Goal: Obtain resource: Download file/media

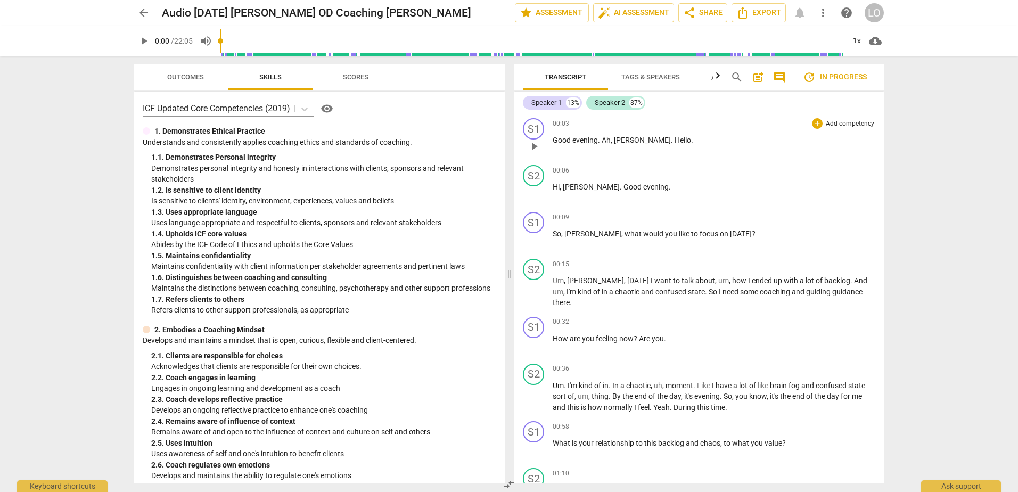
click at [613, 139] on span "," at bounding box center [612, 140] width 3 height 9
click at [651, 77] on span "Tags & Speakers" at bounding box center [650, 77] width 59 height 8
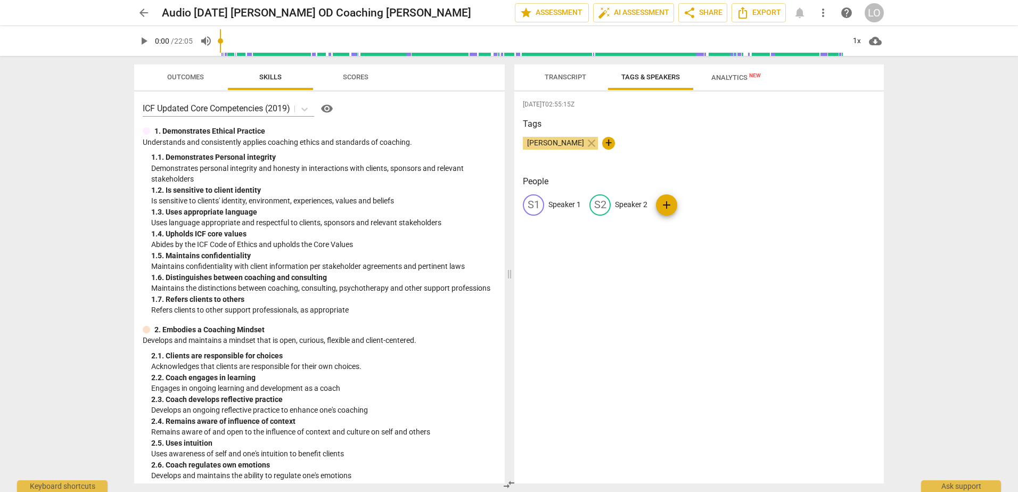
click at [559, 202] on p "Speaker 1" at bounding box center [564, 204] width 32 height 11
type input "[PERSON_NAME]"
click at [687, 200] on p "Speaker 2" at bounding box center [700, 204] width 32 height 11
type input "[PERSON_NAME]"
click at [743, 128] on h3 "Tags" at bounding box center [699, 124] width 352 height 13
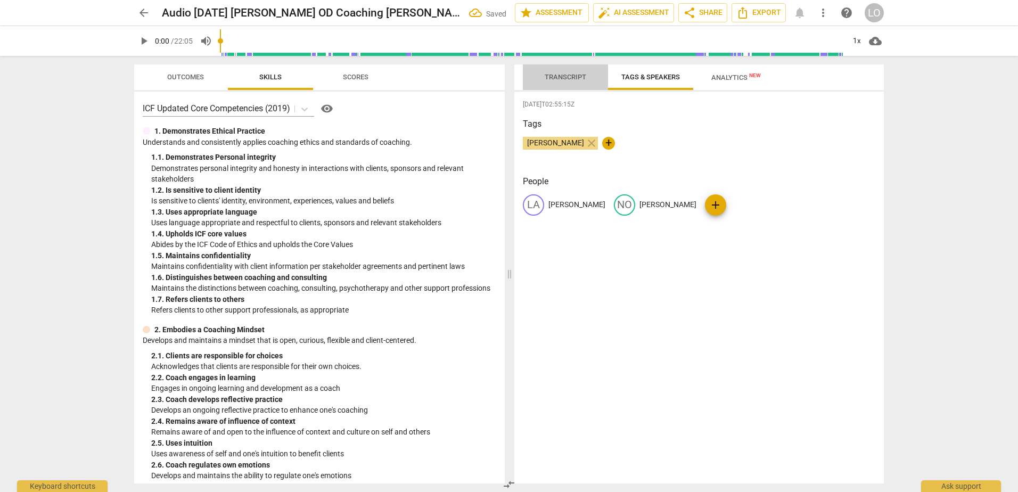
click at [563, 79] on span "Transcript" at bounding box center [566, 77] width 42 height 8
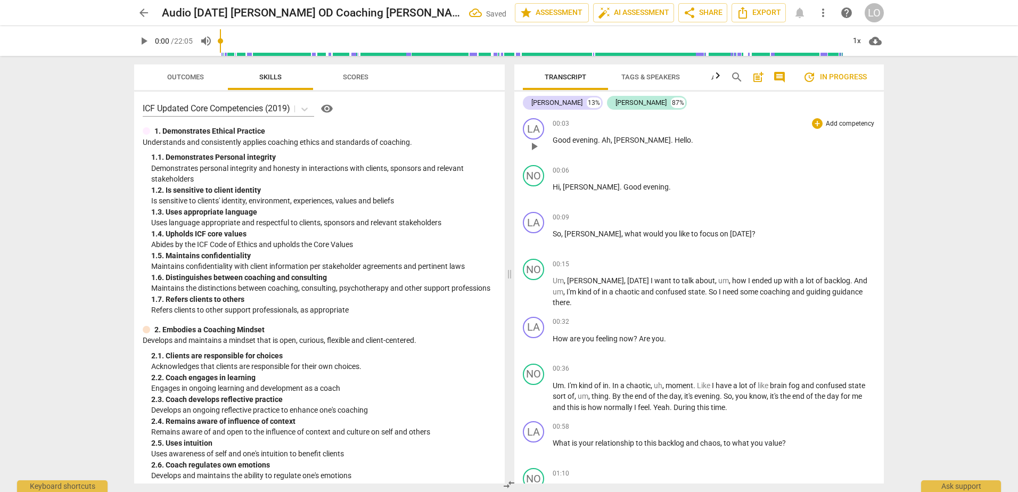
click at [612, 140] on span "," at bounding box center [612, 140] width 3 height 9
click at [612, 139] on span "[PERSON_NAME]" at bounding box center [629, 140] width 57 height 9
drag, startPoint x: 564, startPoint y: 233, endPoint x: 554, endPoint y: 233, distance: 10.6
click at [554, 233] on p "So , [GEOGRAPHIC_DATA] , what would you like to focus on [DATE] ?" at bounding box center [713, 233] width 323 height 11
drag, startPoint x: 666, startPoint y: 325, endPoint x: 640, endPoint y: 326, distance: 26.1
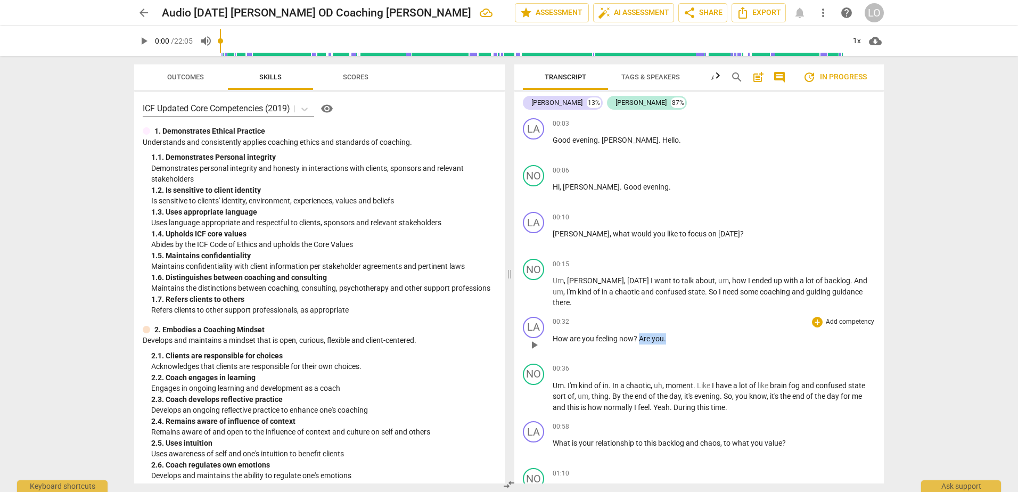
click at [640, 333] on p "How are you feeling now ? Are you ." at bounding box center [713, 338] width 323 height 11
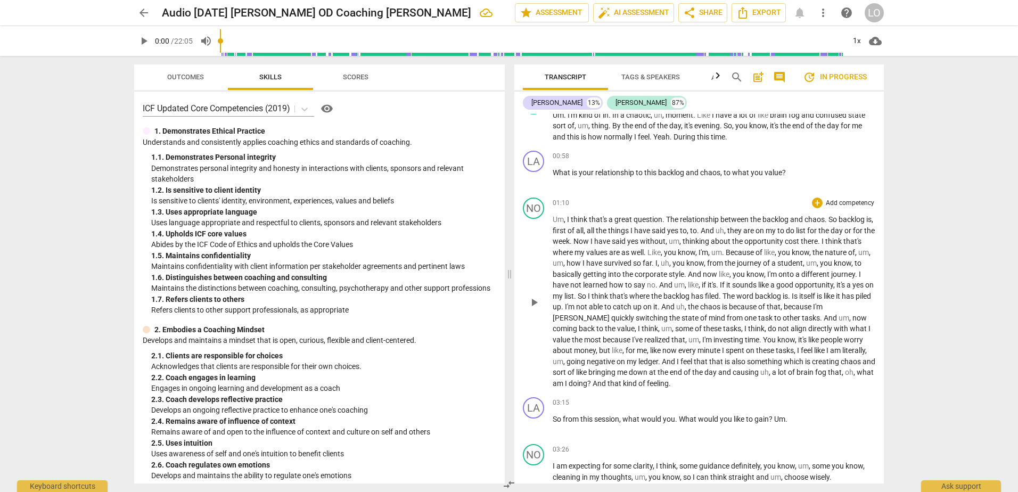
scroll to position [319, 0]
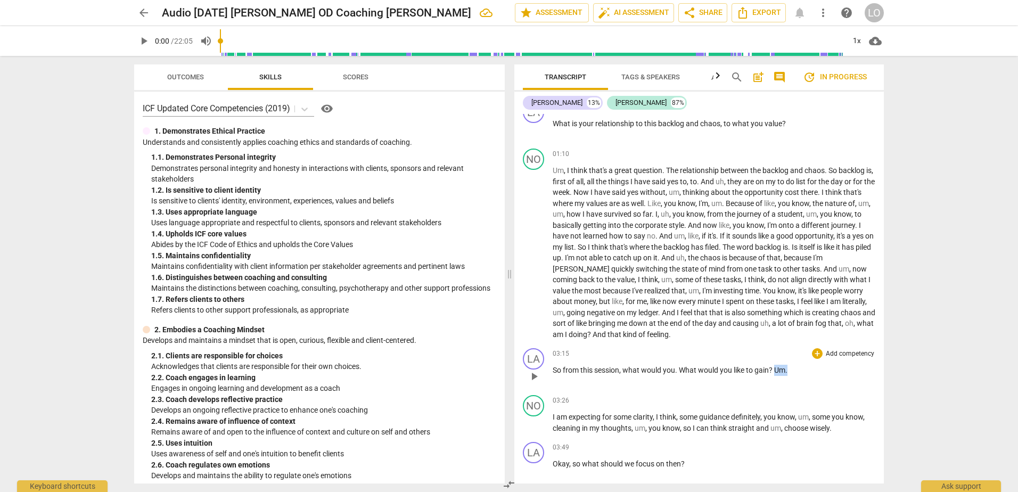
drag, startPoint x: 789, startPoint y: 357, endPoint x: 774, endPoint y: 357, distance: 14.9
click at [774, 365] on p "So from this session , what would you . What would you like to gain ? Um ." at bounding box center [713, 370] width 323 height 11
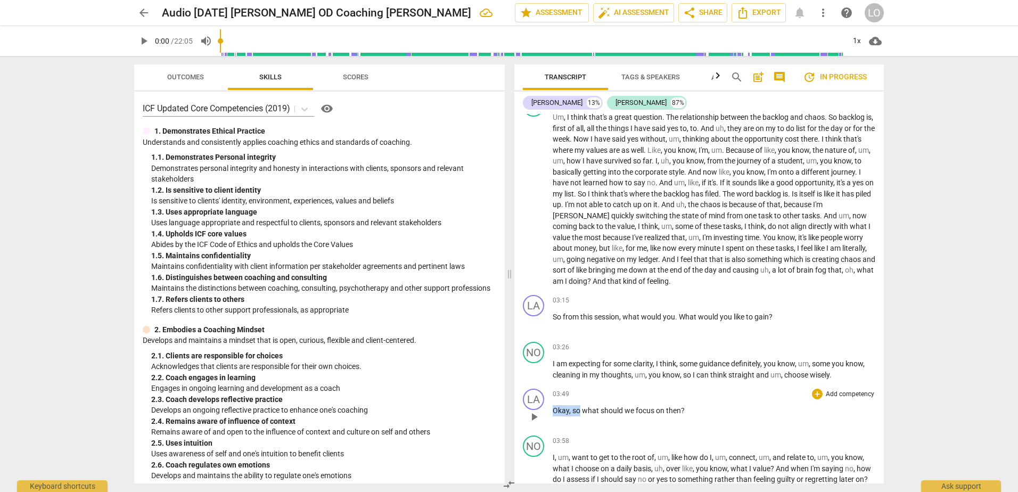
drag, startPoint x: 580, startPoint y: 399, endPoint x: 550, endPoint y: 398, distance: 29.8
click at [550, 398] on div "LA play_arrow pause 03:49 + Add competency keyboard_arrow_right Okay , so what …" at bounding box center [698, 407] width 369 height 47
click at [559, 406] on span "what" at bounding box center [563, 410] width 19 height 9
click at [707, 405] on p "W hat should we focus on then ?" at bounding box center [713, 410] width 323 height 11
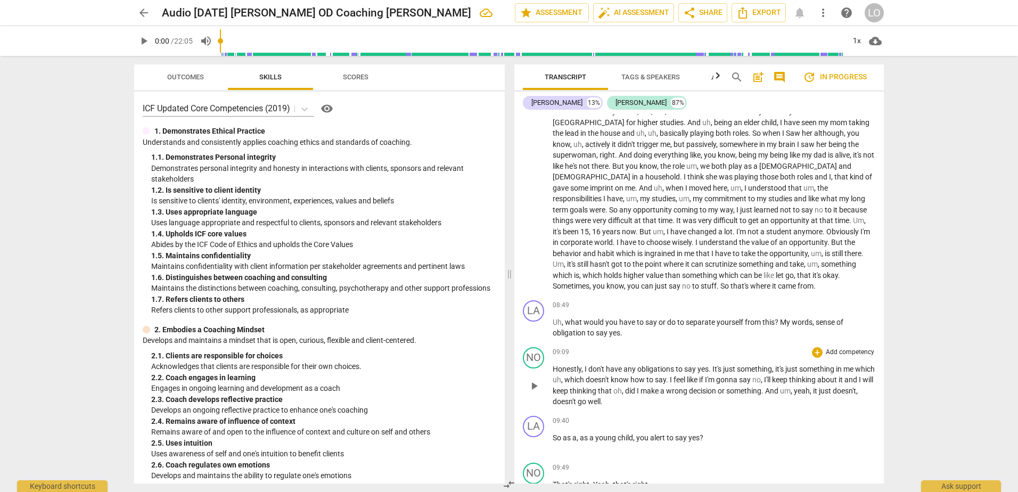
scroll to position [1171, 0]
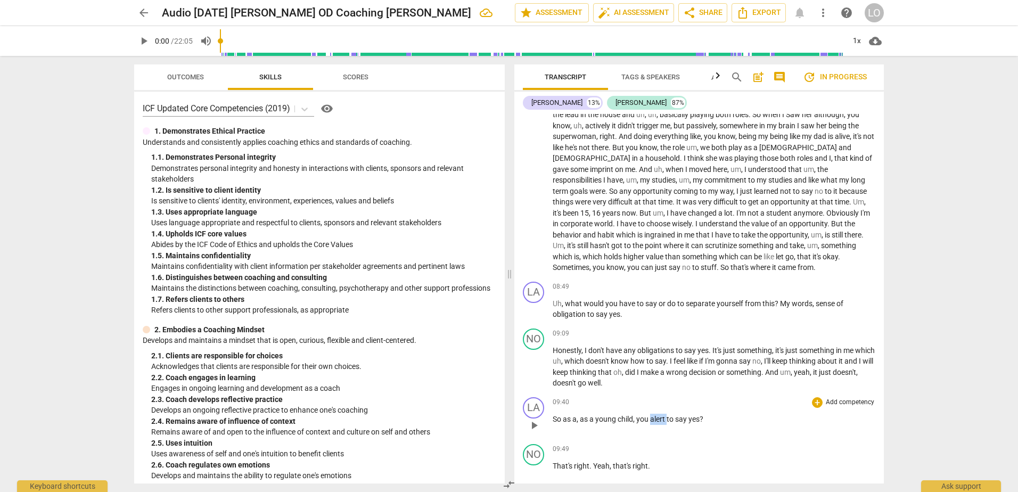
drag, startPoint x: 667, startPoint y: 417, endPoint x: 651, endPoint y: 418, distance: 16.0
click at [651, 418] on span "alert" at bounding box center [658, 419] width 17 height 9
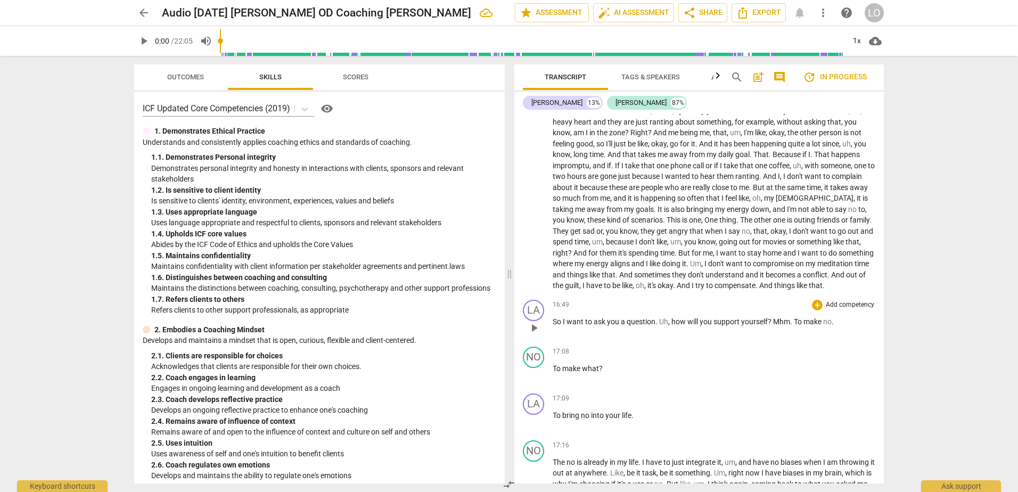
scroll to position [2236, 0]
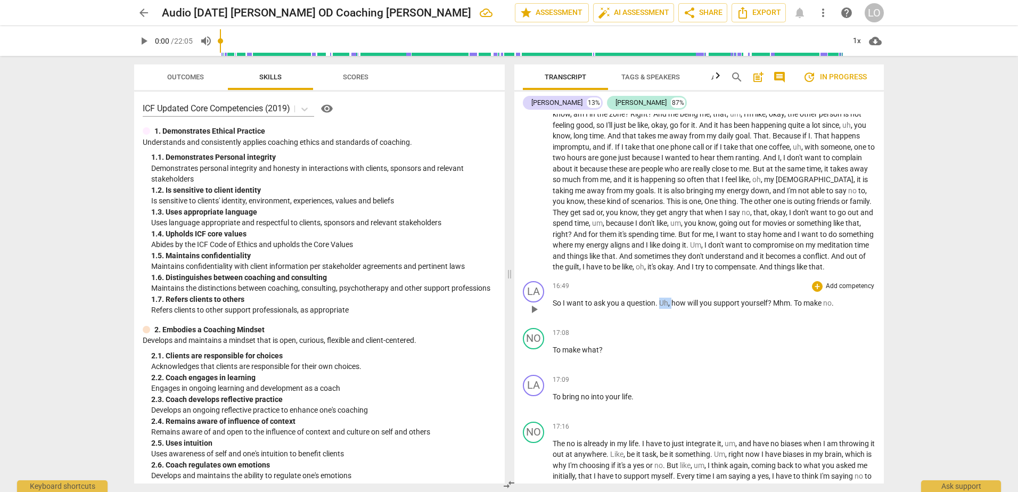
drag, startPoint x: 671, startPoint y: 335, endPoint x: 659, endPoint y: 335, distance: 11.7
click at [659, 309] on p "So I want to ask you a question . Uh , how will you support yourself ? Mhm . To…" at bounding box center [713, 303] width 323 height 11
drag, startPoint x: 560, startPoint y: 333, endPoint x: 554, endPoint y: 333, distance: 6.9
click at [554, 307] on span "So" at bounding box center [557, 303] width 10 height 9
drag, startPoint x: 766, startPoint y: 335, endPoint x: 789, endPoint y: 326, distance: 25.1
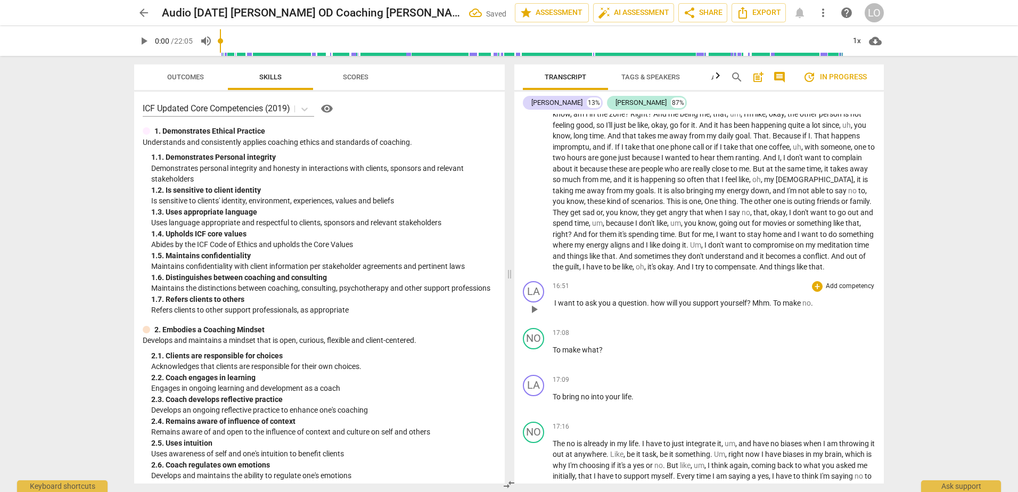
click at [789, 319] on div "16:51 + Add competency keyboard_arrow_right I want to ask you a question . how …" at bounding box center [713, 300] width 323 height 38
drag, startPoint x: 770, startPoint y: 334, endPoint x: 750, endPoint y: 335, distance: 20.3
click at [750, 309] on p "I want to ask you a question . how will you support yourself ? Mhm . To make no…" at bounding box center [713, 303] width 323 height 11
click at [791, 307] on span "." at bounding box center [791, 303] width 2 height 9
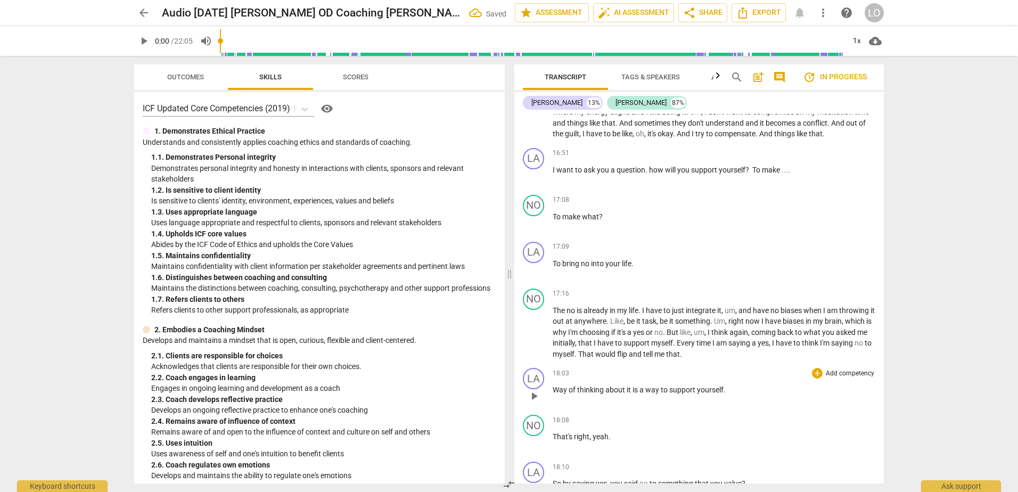
scroll to position [2395, 0]
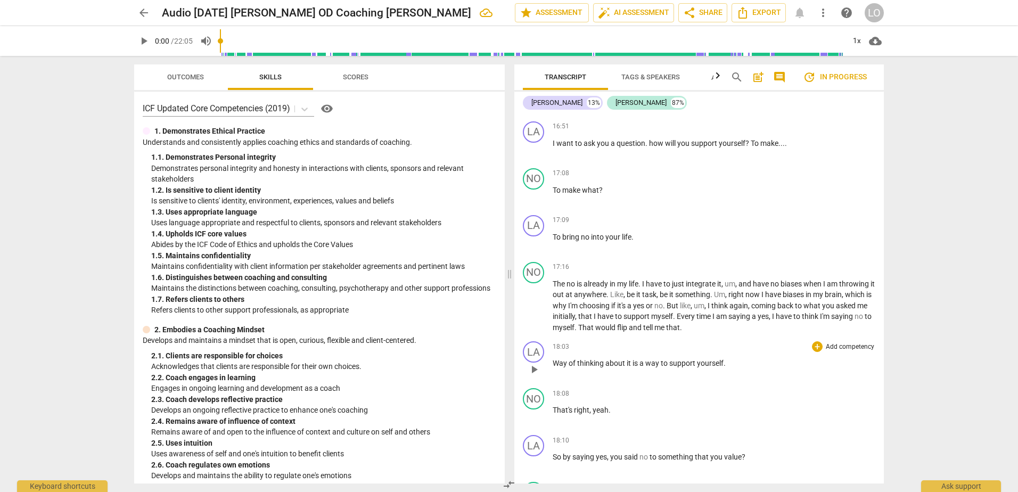
click at [631, 367] on span "it" at bounding box center [629, 363] width 6 height 9
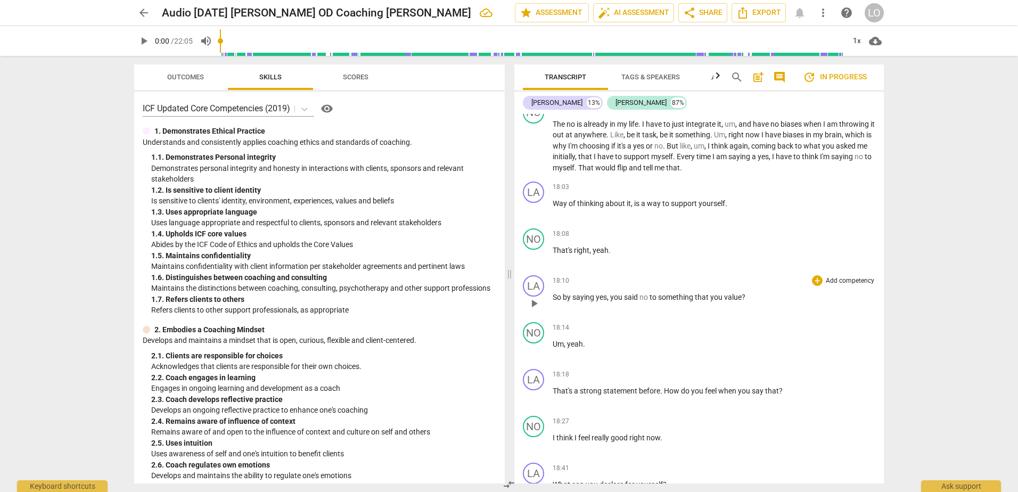
scroll to position [2608, 0]
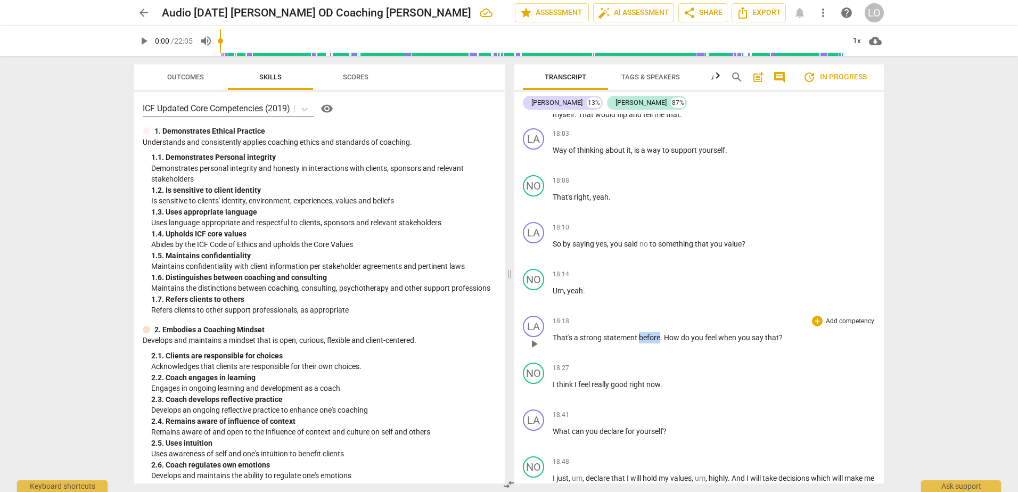
drag, startPoint x: 660, startPoint y: 367, endPoint x: 640, endPoint y: 367, distance: 19.7
click at [640, 343] on p "That's a strong statement before . How do you feel when you say that ?" at bounding box center [713, 337] width 323 height 11
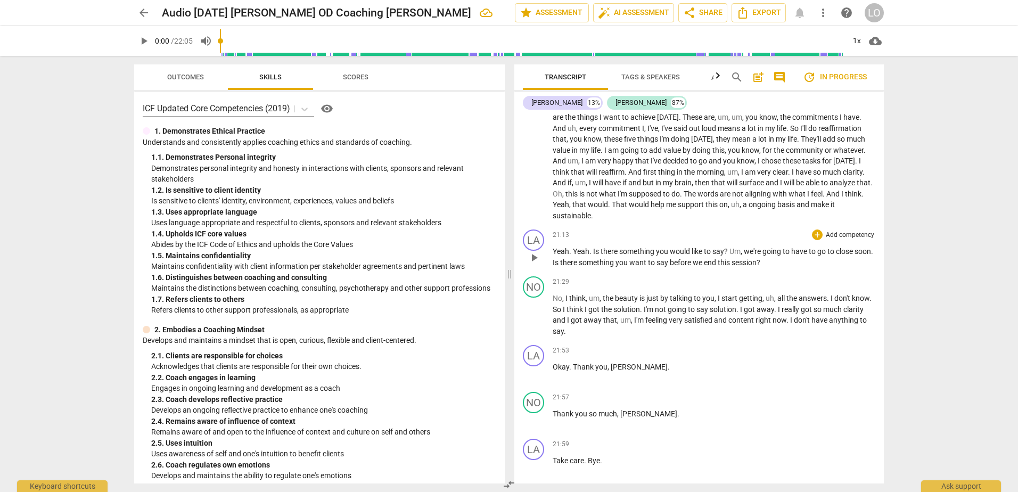
scroll to position [3140, 0]
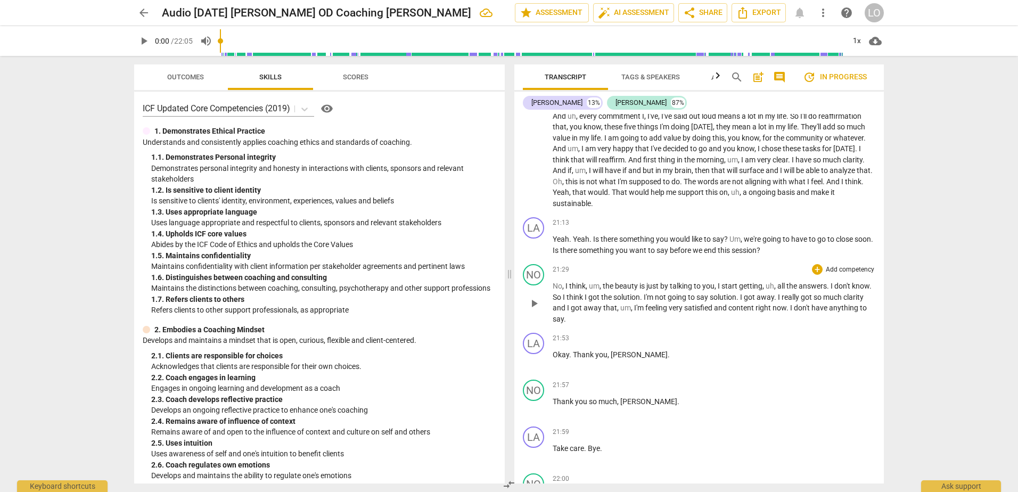
click at [774, 301] on span "away" at bounding box center [765, 297] width 18 height 9
click at [603, 312] on span "away" at bounding box center [593, 307] width 20 height 9
click at [618, 359] on span "[PERSON_NAME]" at bounding box center [639, 354] width 57 height 9
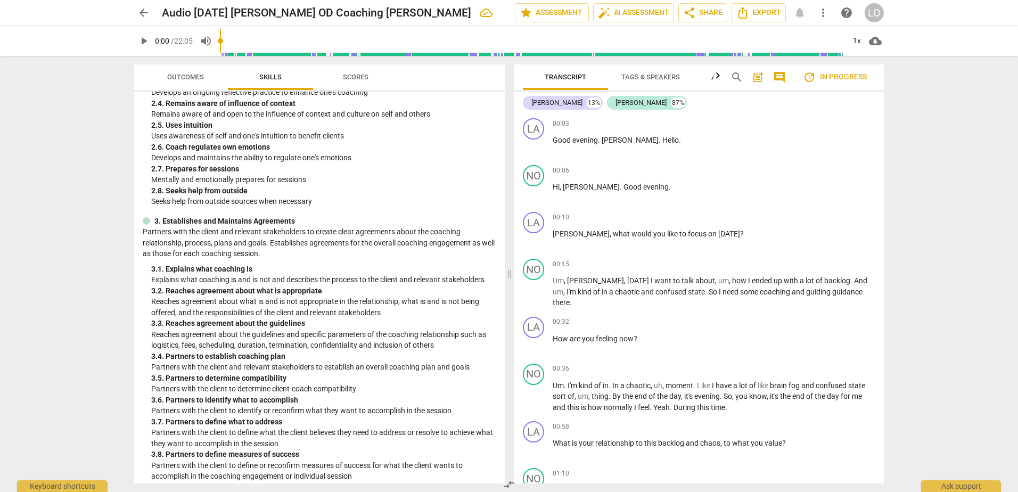
scroll to position [319, 0]
click at [812, 317] on div "+" at bounding box center [817, 322] width 11 height 11
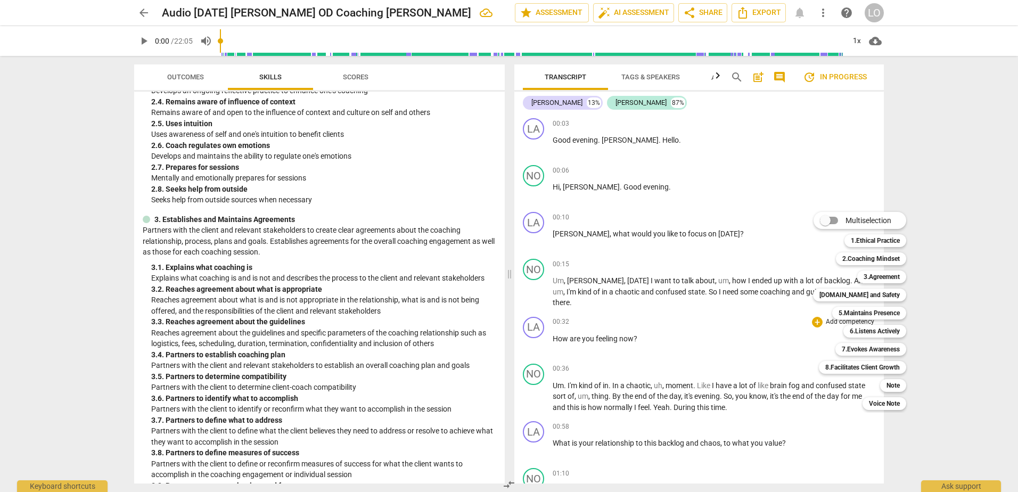
drag, startPoint x: 499, startPoint y: 206, endPoint x: 495, endPoint y: 130, distance: 76.2
click at [495, 130] on div at bounding box center [509, 246] width 1018 height 492
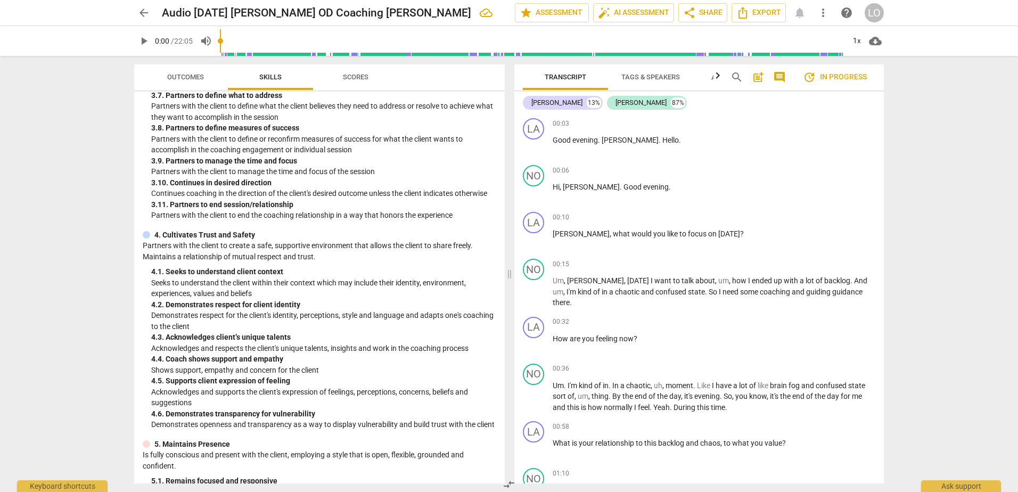
scroll to position [697, 0]
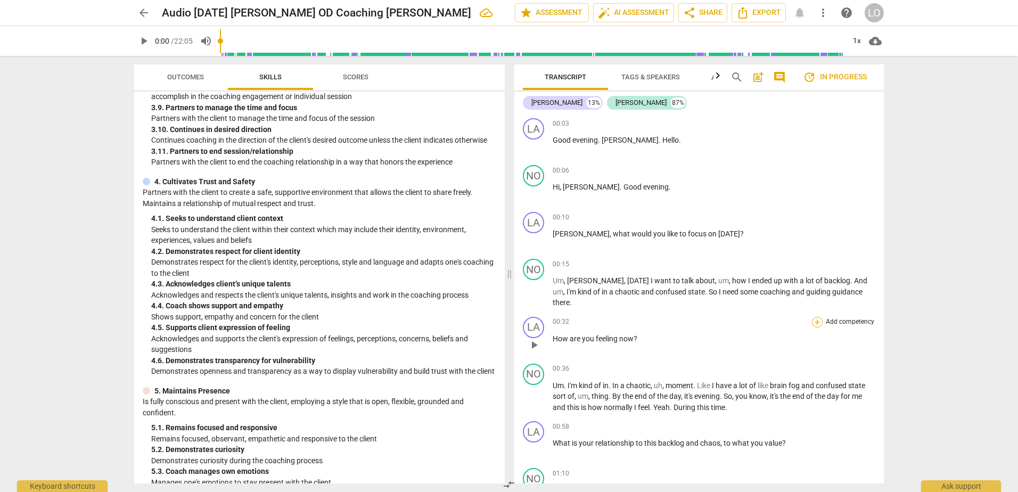
click at [812, 317] on div "+" at bounding box center [817, 322] width 11 height 11
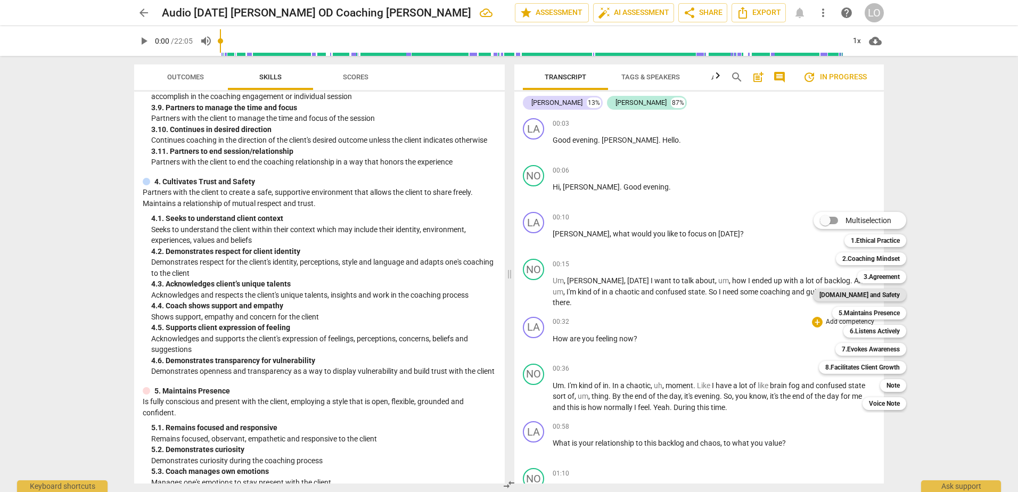
click at [852, 295] on b "[DOMAIN_NAME] and Safety" at bounding box center [859, 294] width 80 height 13
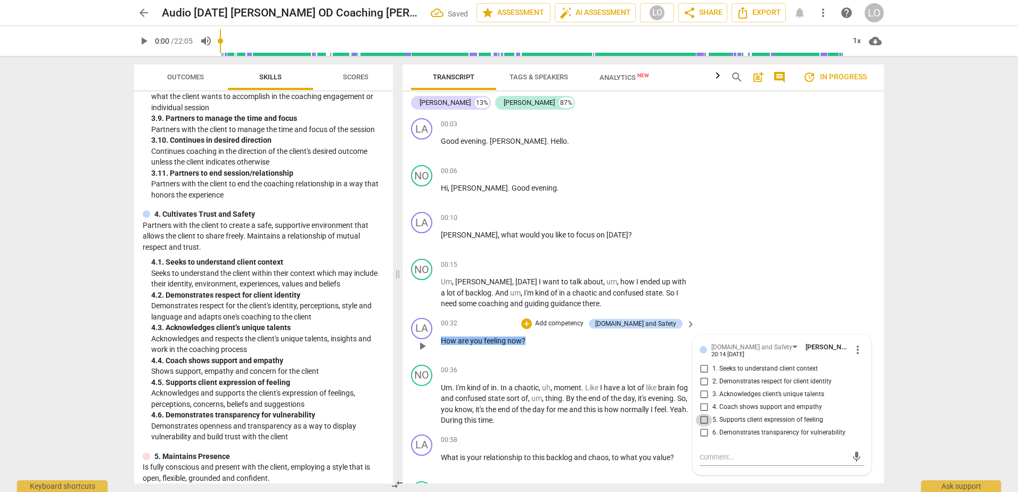
click at [701, 417] on input "5. Supports client expression of feeling" at bounding box center [703, 420] width 17 height 13
checkbox input "true"
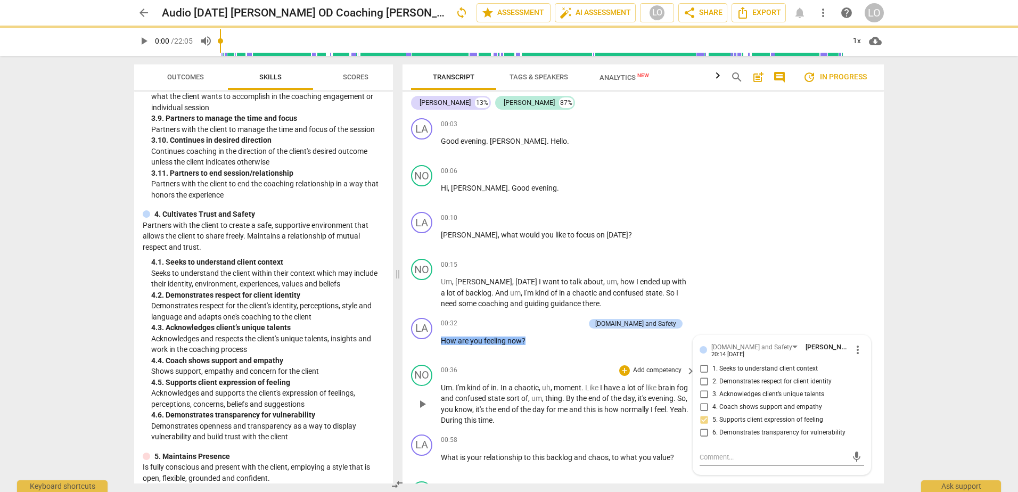
click at [666, 420] on p "Um . I'm kind of in . In a chaotic , uh , moment . Like I have a lot of like [M…" at bounding box center [565, 404] width 249 height 44
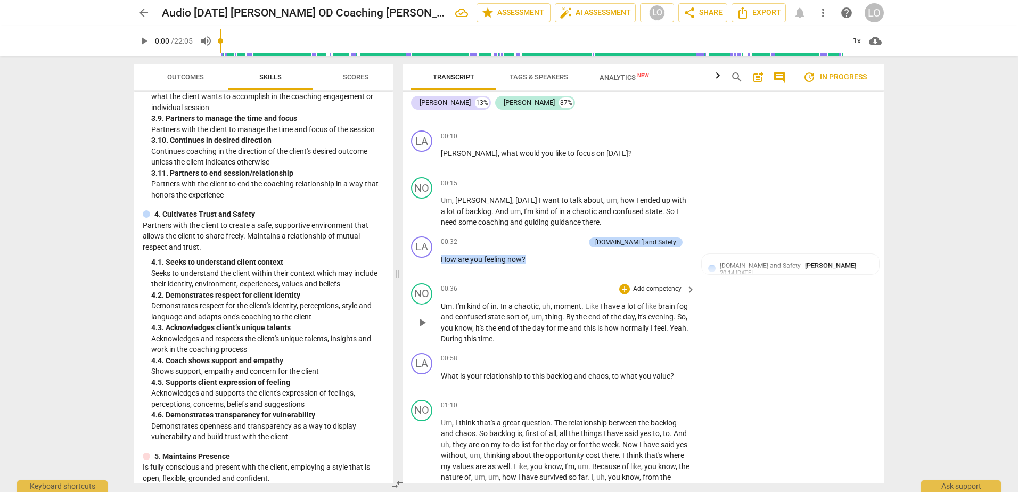
scroll to position [106, 0]
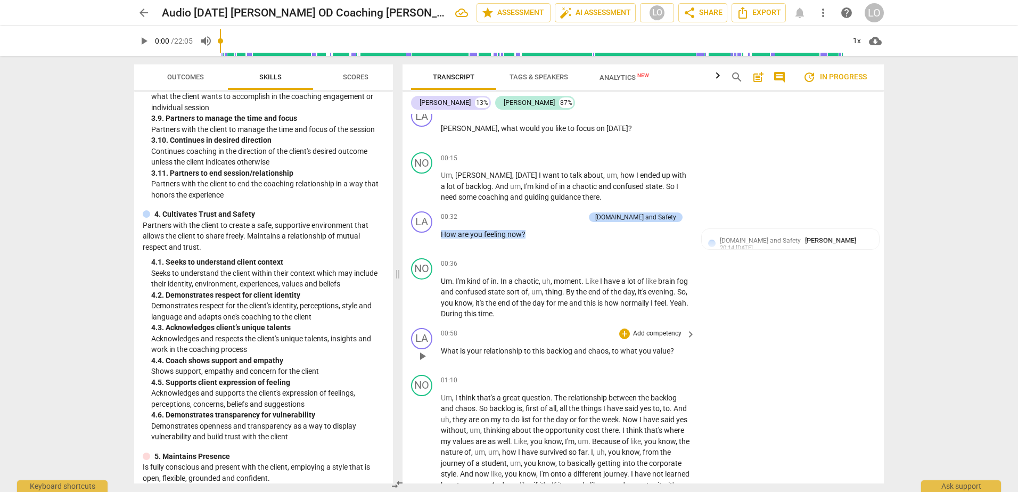
click at [656, 331] on p "Add competency" at bounding box center [657, 334] width 51 height 10
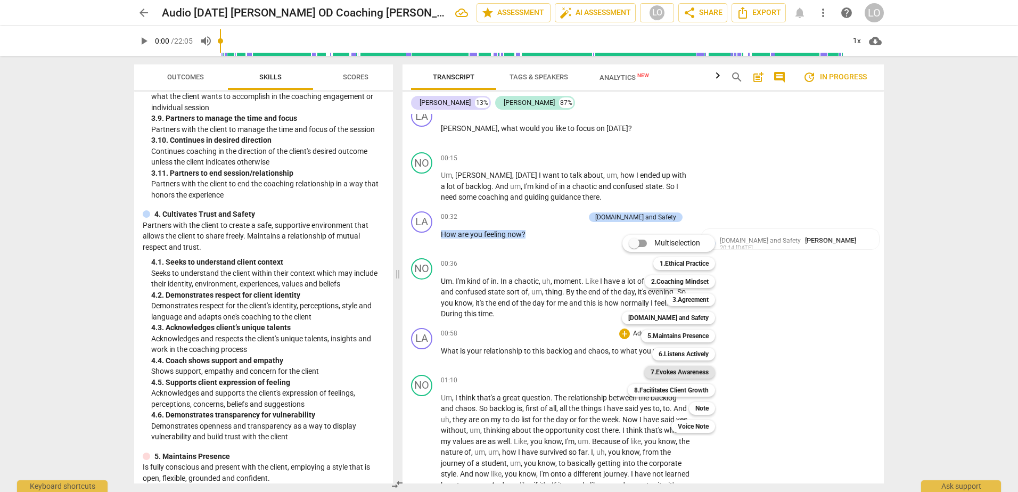
click at [701, 372] on b "7.Evokes Awareness" at bounding box center [679, 372] width 58 height 13
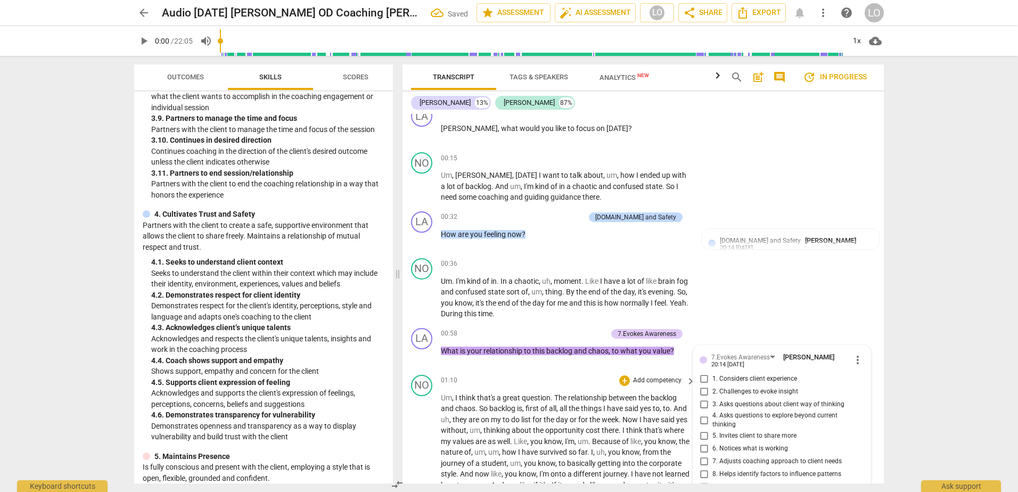
scroll to position [344, 0]
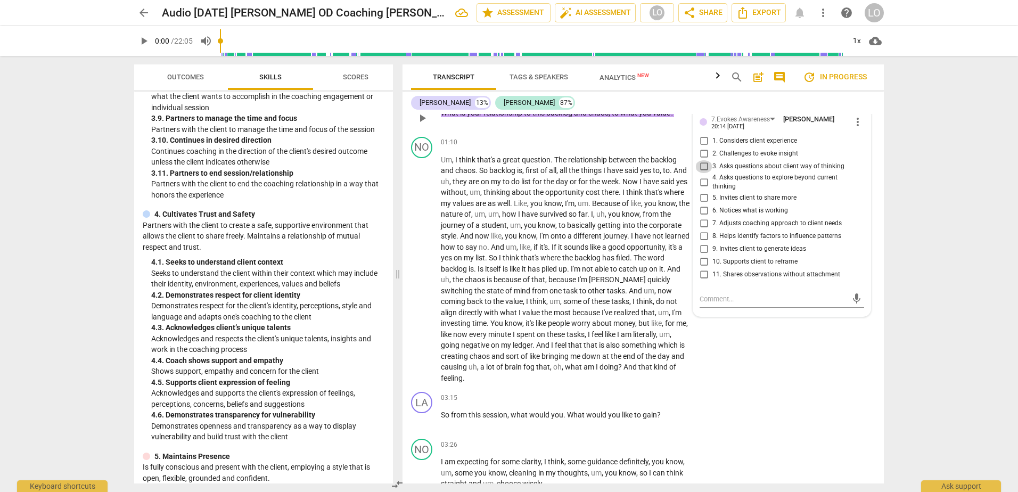
click at [702, 164] on input "3. Asks questions about client way of thinking" at bounding box center [703, 166] width 17 height 13
checkbox input "true"
click at [716, 401] on div "LA play_arrow pause 03:15 + Add competency keyboard_arrow_right So from this se…" at bounding box center [642, 410] width 481 height 47
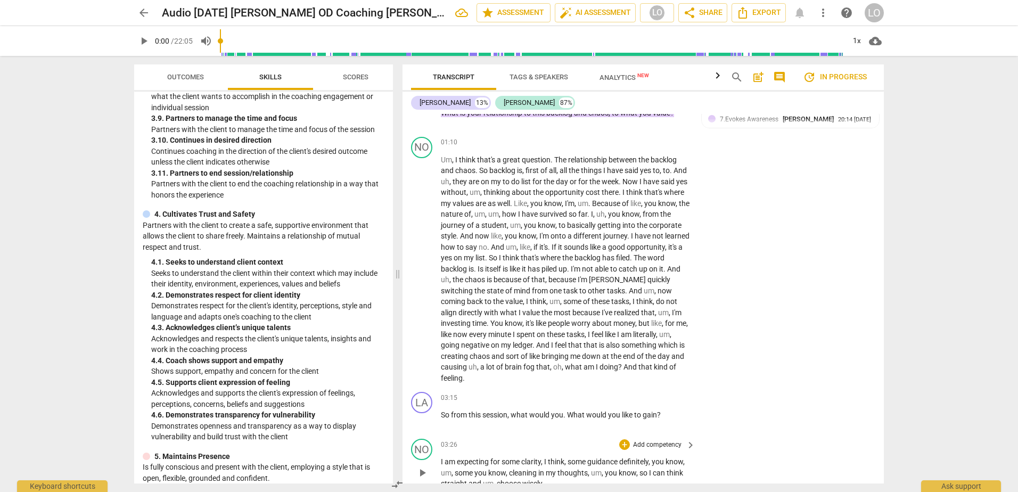
scroll to position [398, 0]
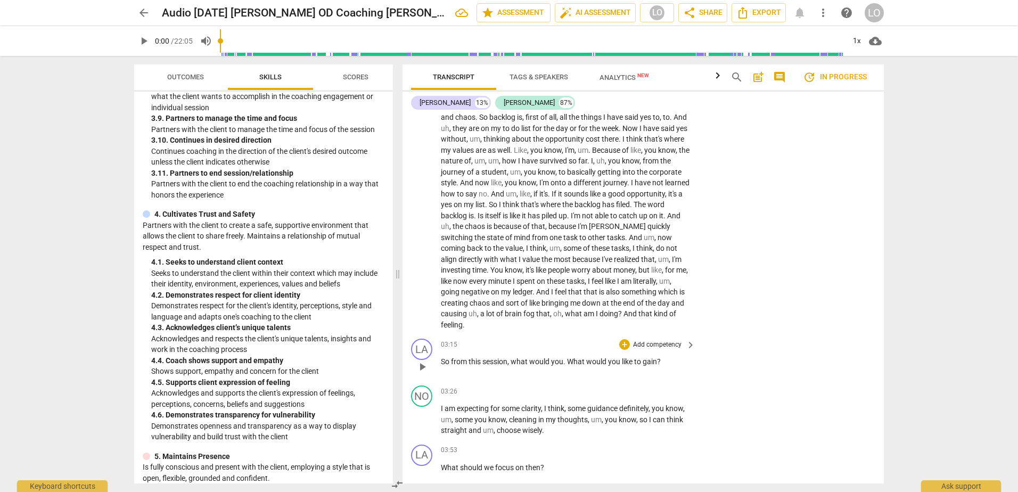
click at [667, 344] on p "Add competency" at bounding box center [657, 345] width 51 height 10
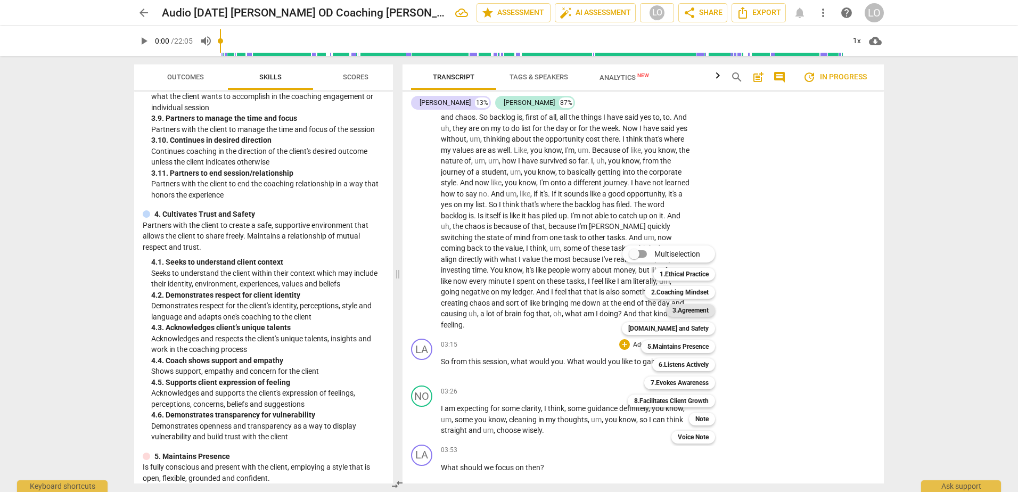
click at [682, 308] on b "3.Agreement" at bounding box center [690, 310] width 36 height 13
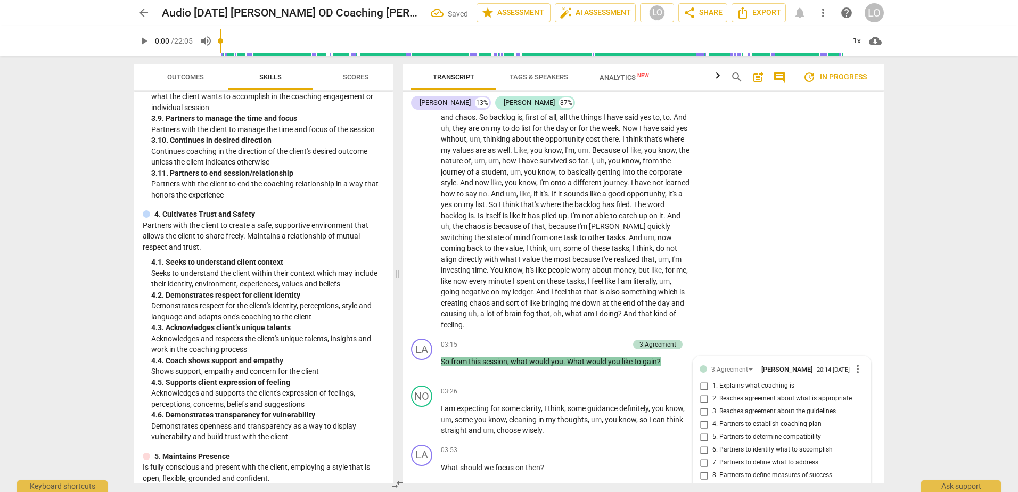
scroll to position [641, 0]
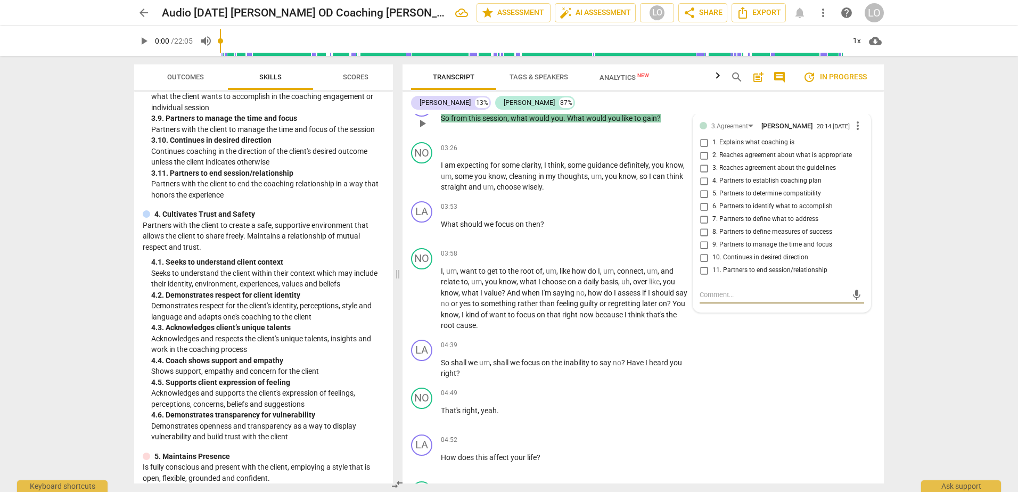
click at [703, 210] on input "6. Partners to identify what to accomplish" at bounding box center [703, 206] width 17 height 13
checkbox input "true"
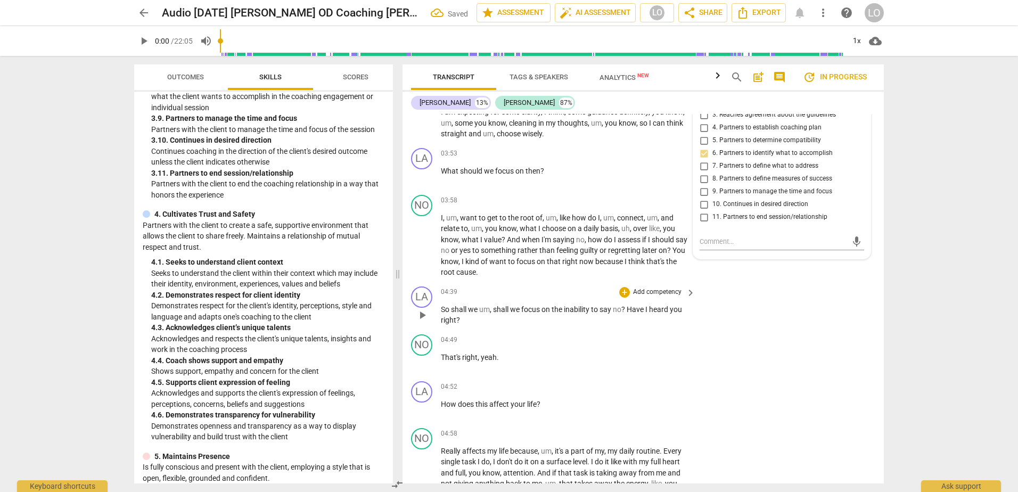
click at [658, 292] on p "Add competency" at bounding box center [657, 292] width 51 height 10
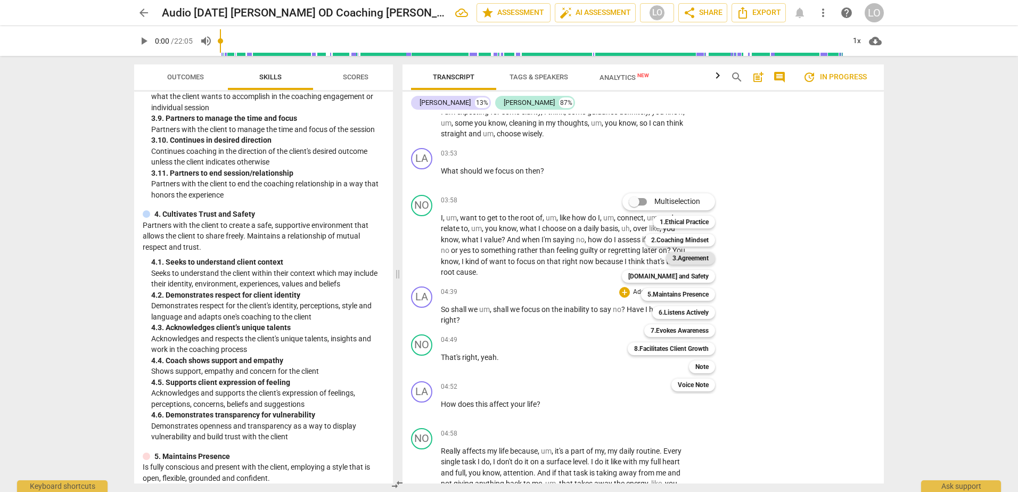
click at [682, 254] on b "3.Agreement" at bounding box center [690, 258] width 36 height 13
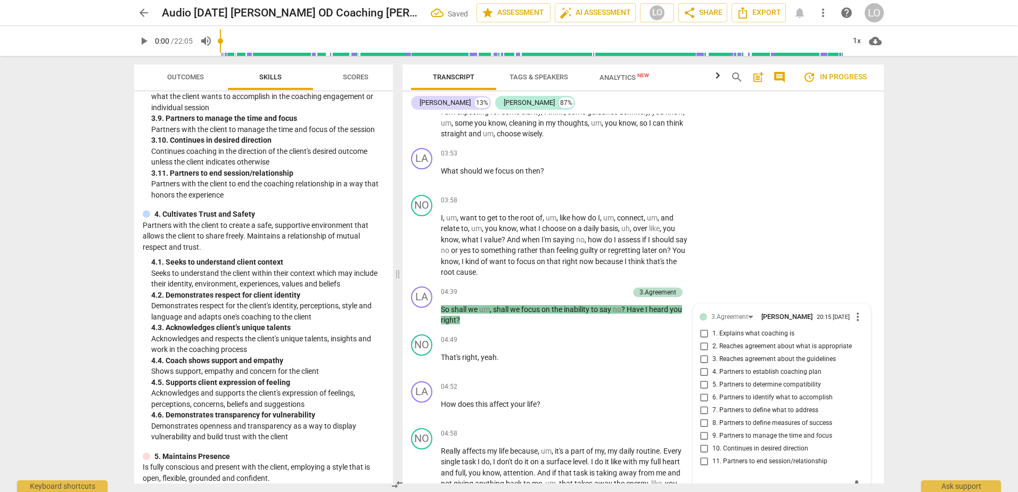
scroll to position [885, 0]
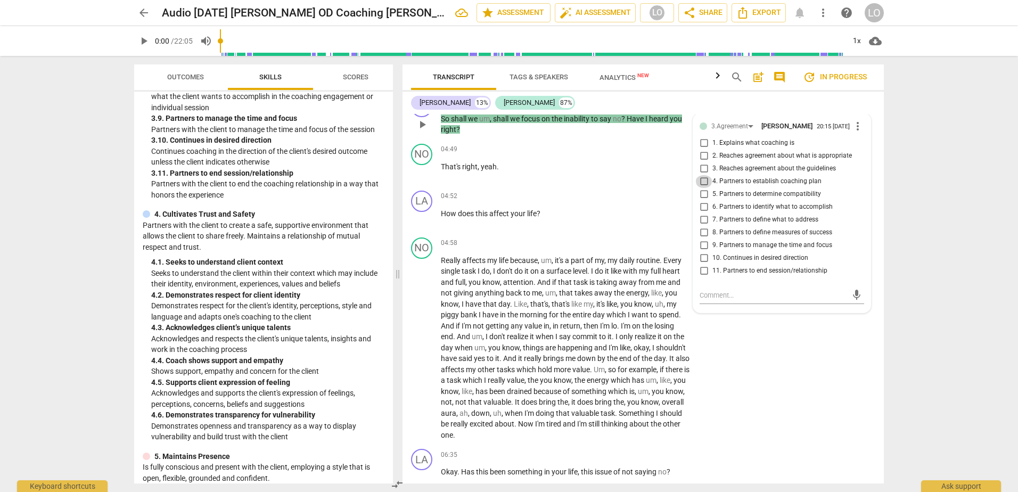
click at [700, 182] on input "4. Partners to establish coaching plan" at bounding box center [703, 181] width 17 height 13
checkbox input "true"
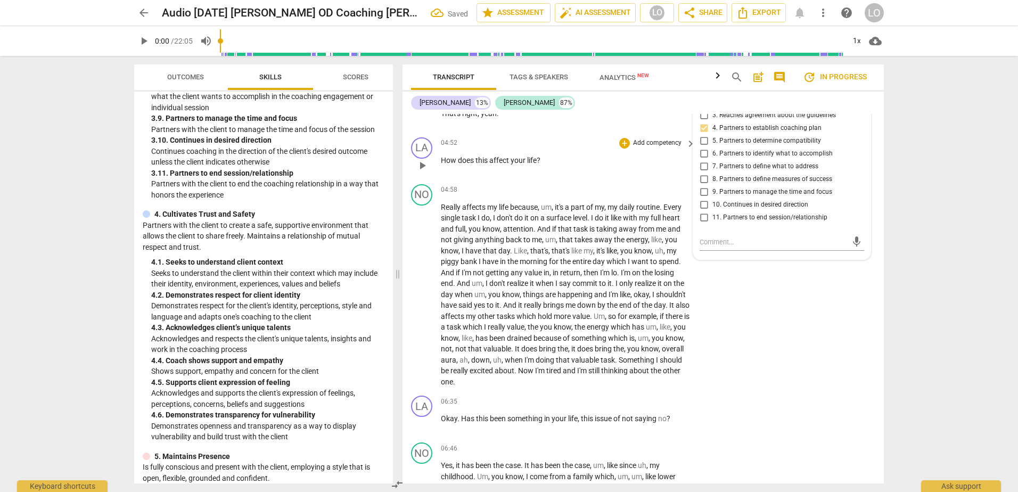
click at [541, 158] on p "How does this affect your life ?" at bounding box center [565, 160] width 249 height 11
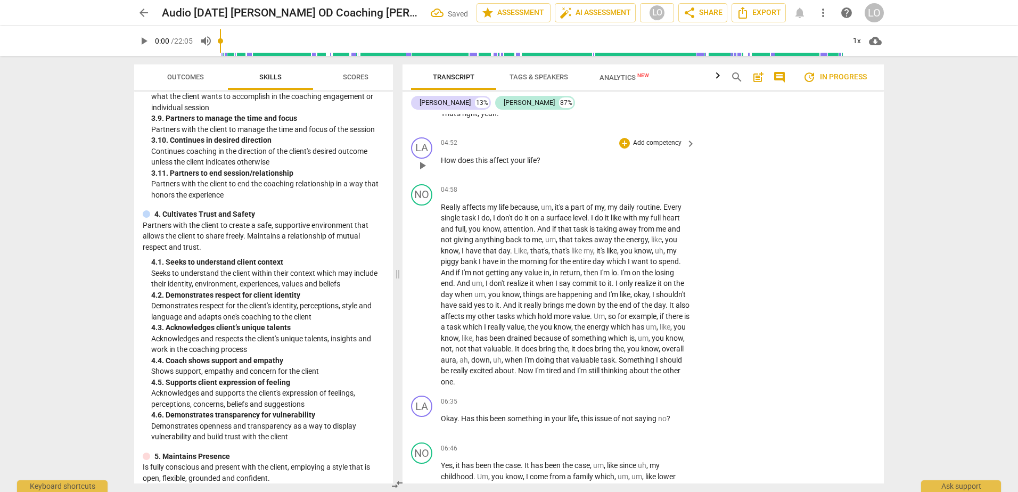
click at [640, 137] on div "+ Add competency keyboard_arrow_right" at bounding box center [656, 143] width 79 height 12
click at [664, 140] on p "Add competency" at bounding box center [657, 143] width 51 height 10
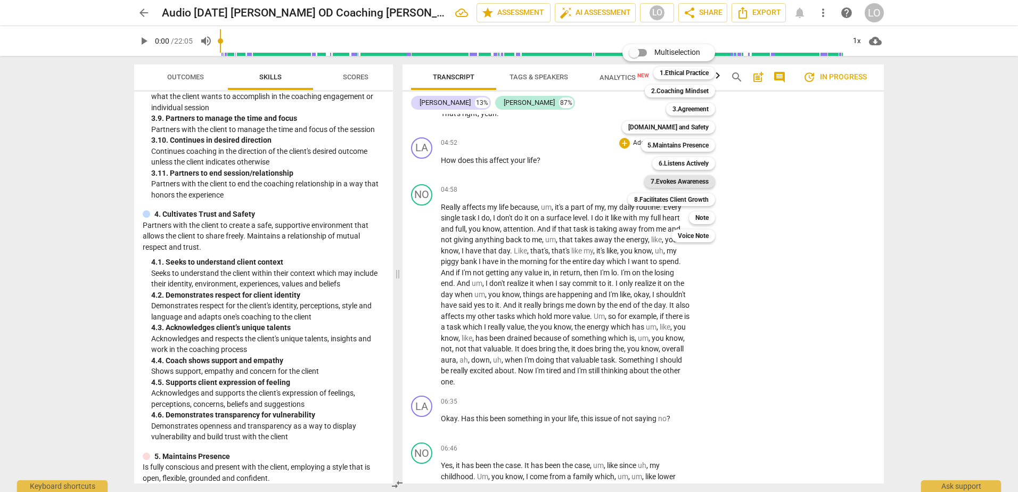
click at [664, 181] on b "7.Evokes Awareness" at bounding box center [679, 181] width 58 height 13
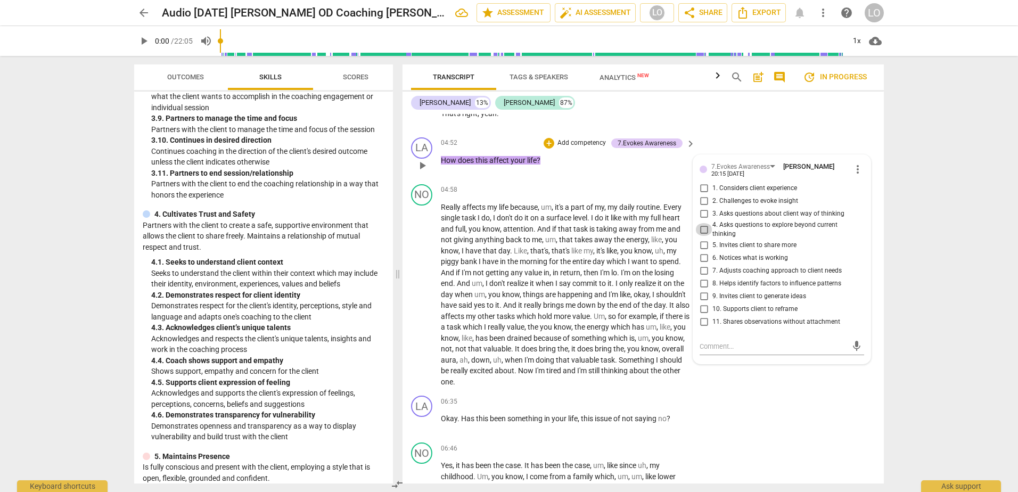
click at [701, 229] on input "4. Asks questions to explore beyond current thinking" at bounding box center [703, 229] width 17 height 13
checkbox input "true"
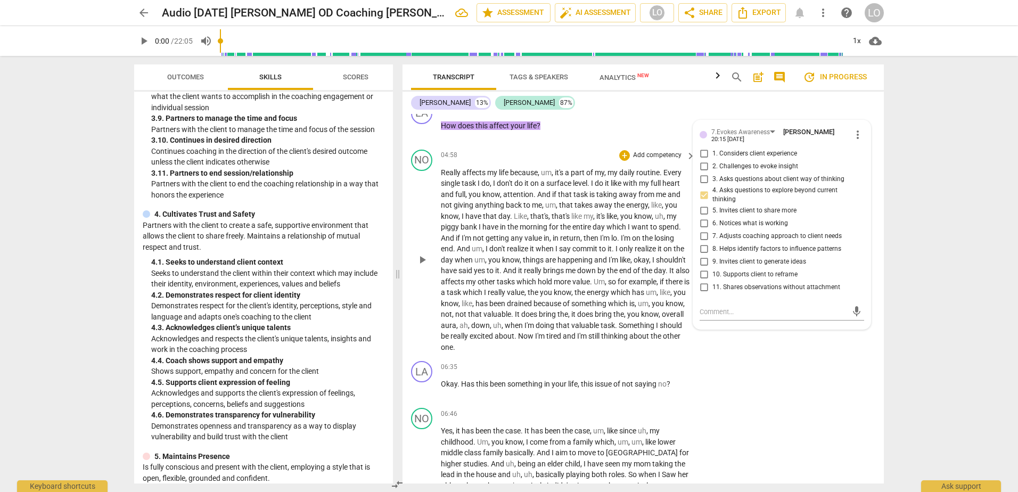
scroll to position [991, 0]
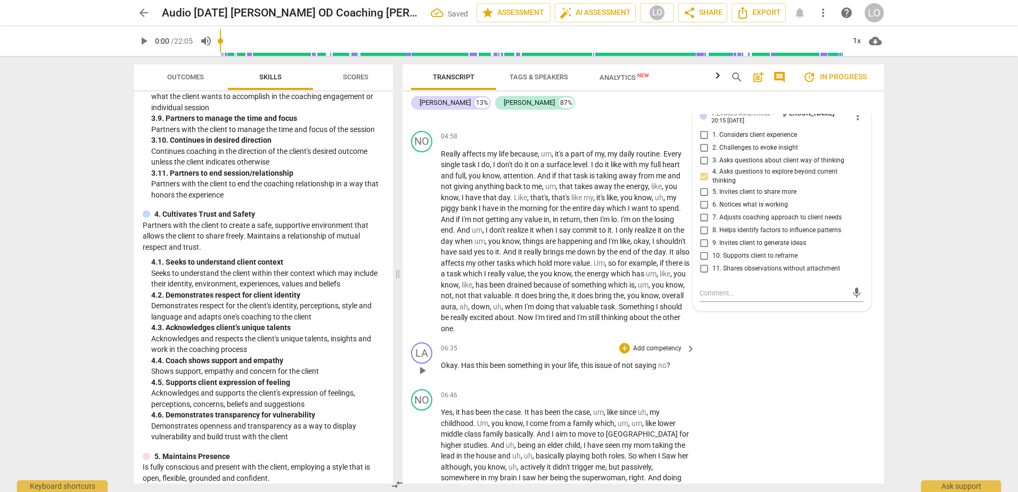
click at [746, 354] on div "LA play_arrow pause 06:35 + Add competency keyboard_arrow_right Okay . Has this…" at bounding box center [642, 361] width 481 height 47
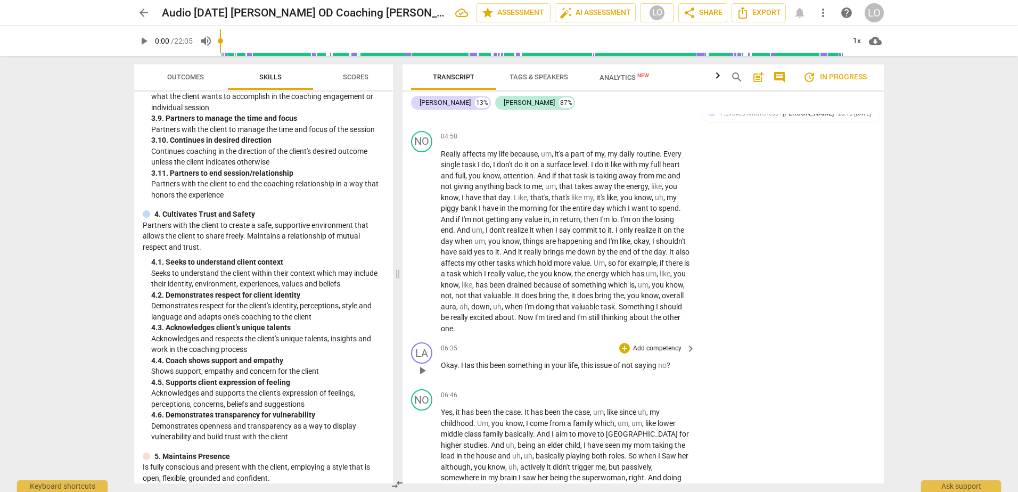
click at [669, 347] on p "Add competency" at bounding box center [657, 349] width 51 height 10
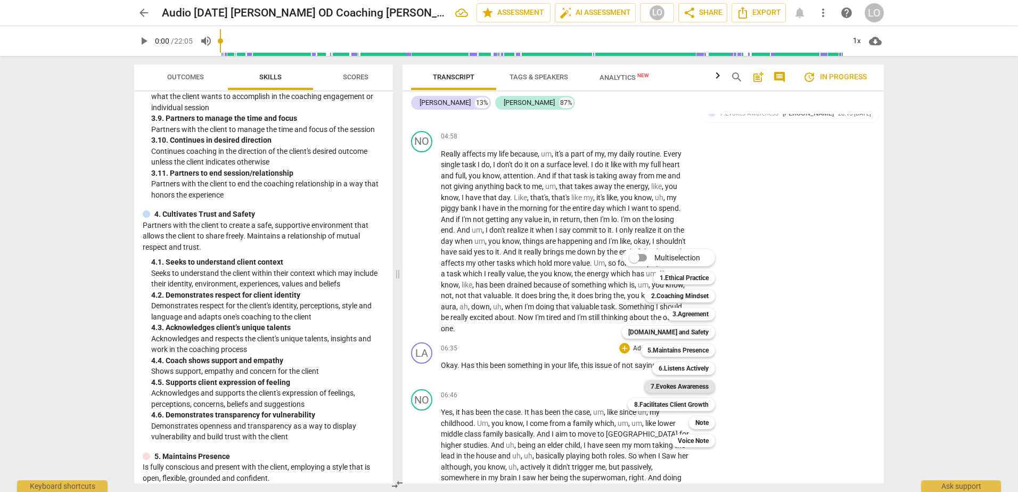
click at [690, 386] on b "7.Evokes Awareness" at bounding box center [679, 386] width 58 height 13
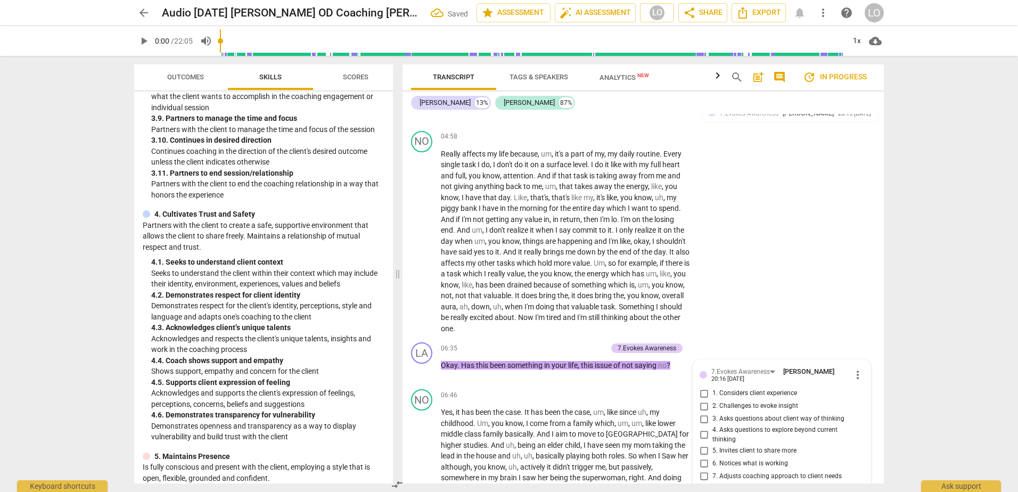
scroll to position [1244, 0]
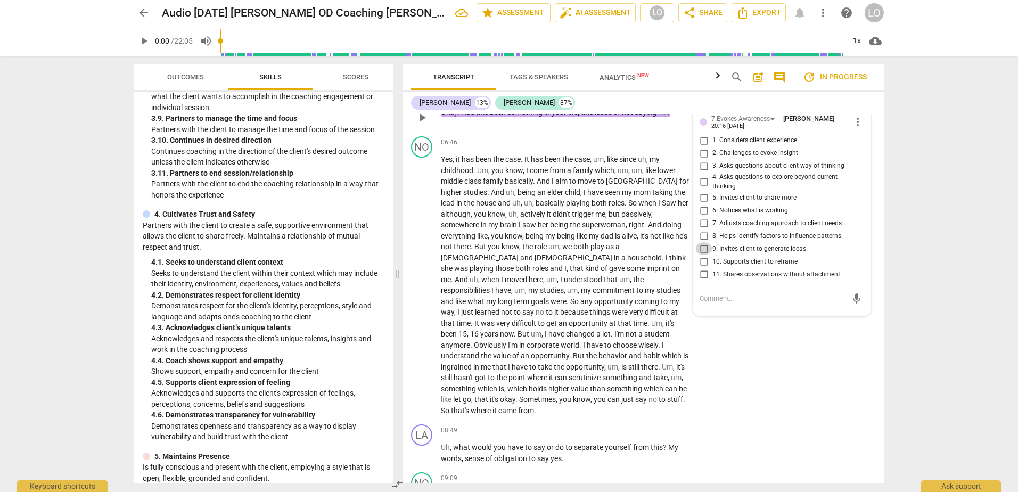
click at [702, 248] on input "9. Invites client to generate ideas" at bounding box center [703, 248] width 17 height 13
checkbox input "true"
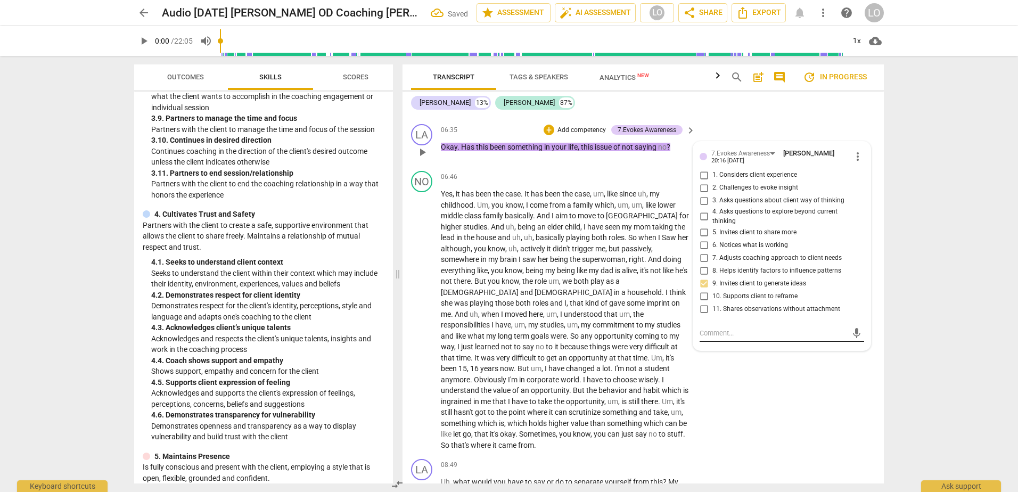
scroll to position [1191, 0]
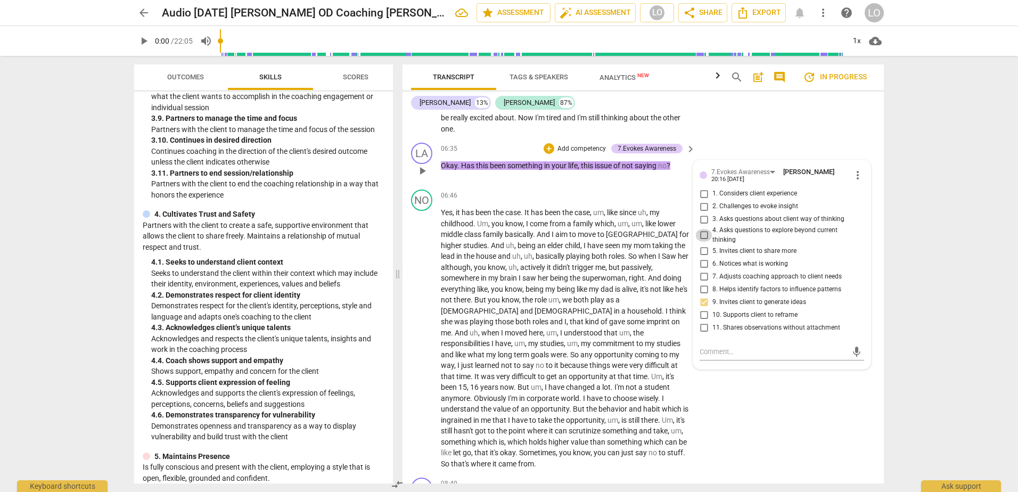
click at [700, 233] on input "4. Asks questions to explore beyond current thinking" at bounding box center [703, 235] width 17 height 13
checkbox input "true"
click at [702, 193] on input "1. Considers client experience" at bounding box center [703, 193] width 17 height 13
checkbox input "true"
click at [698, 232] on input "4. Asks questions to explore beyond current thinking" at bounding box center [703, 235] width 17 height 13
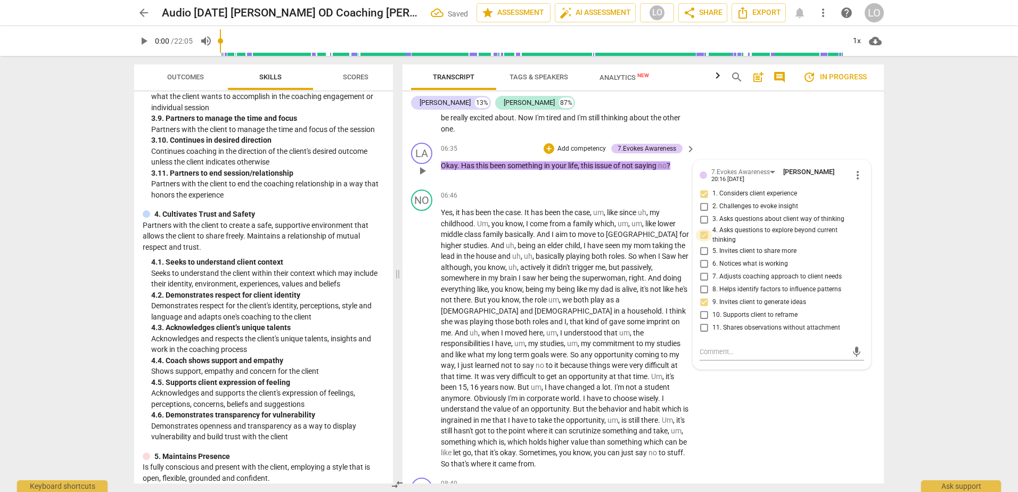
checkbox input "true"
click at [701, 302] on input "9. Invites client to generate ideas" at bounding box center [703, 301] width 17 height 13
checkbox input "true"
click at [763, 402] on div "NO play_arrow pause 06:46 + Add competency keyboard_arrow_right Yes , it has be…" at bounding box center [642, 329] width 481 height 288
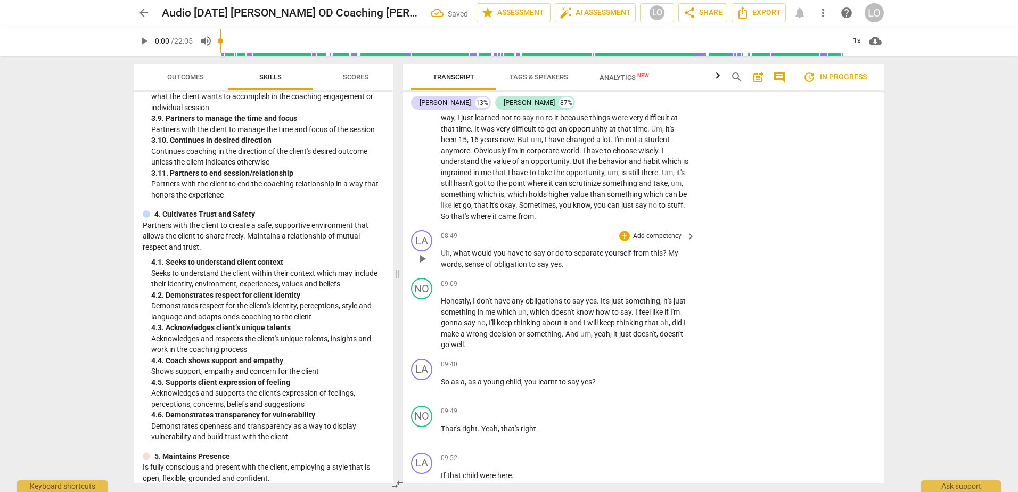
scroll to position [1457, 0]
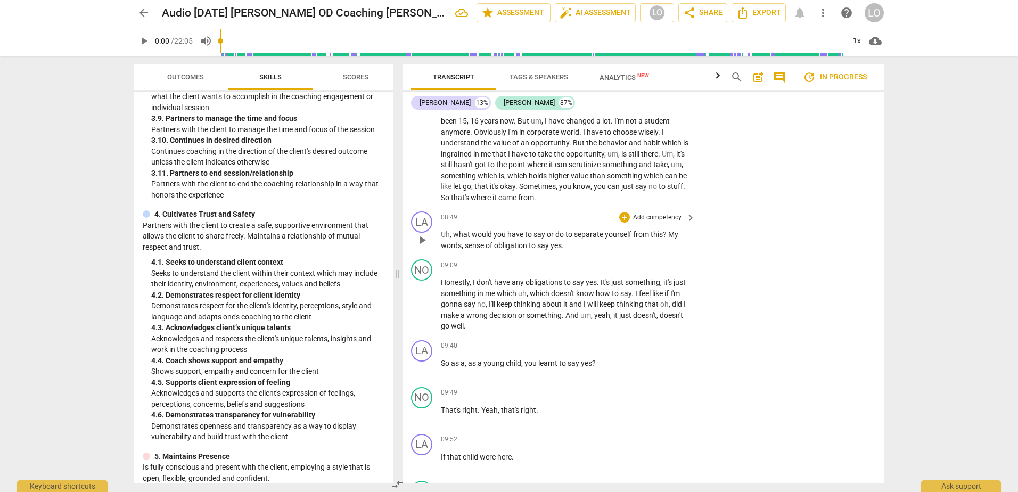
click at [665, 216] on p "Add competency" at bounding box center [657, 218] width 51 height 10
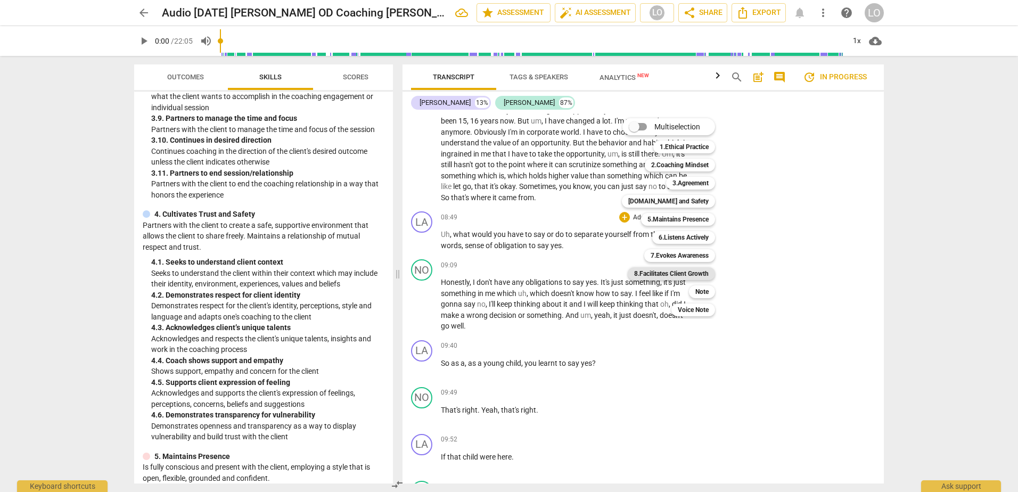
click at [664, 273] on b "8.Facilitates Client Growth" at bounding box center [671, 273] width 75 height 13
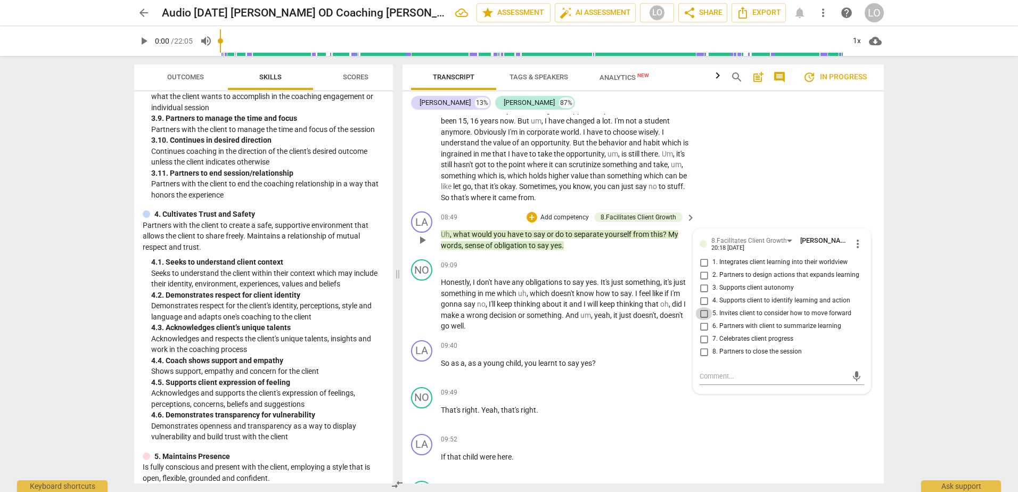
click at [702, 313] on input "5. Invites client to consider how to move forward" at bounding box center [703, 313] width 17 height 13
checkbox input "true"
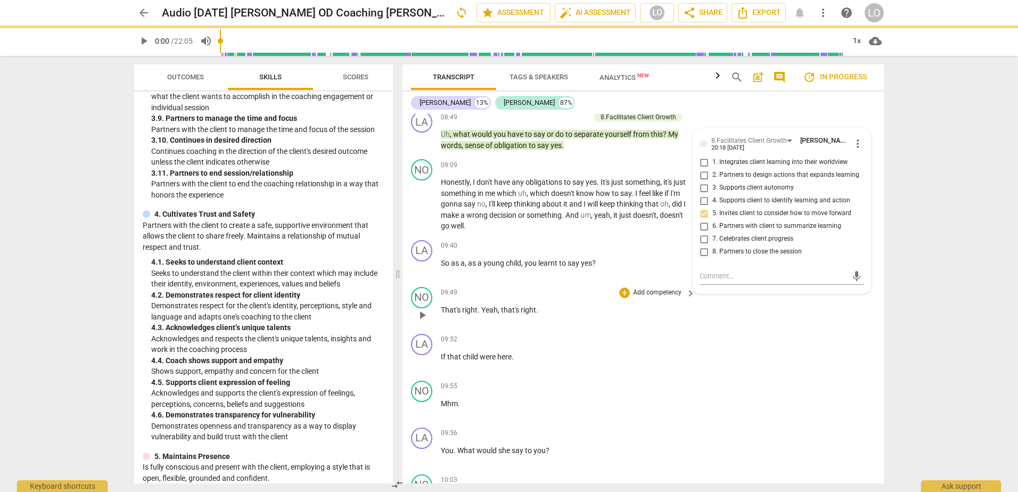
scroll to position [1563, 0]
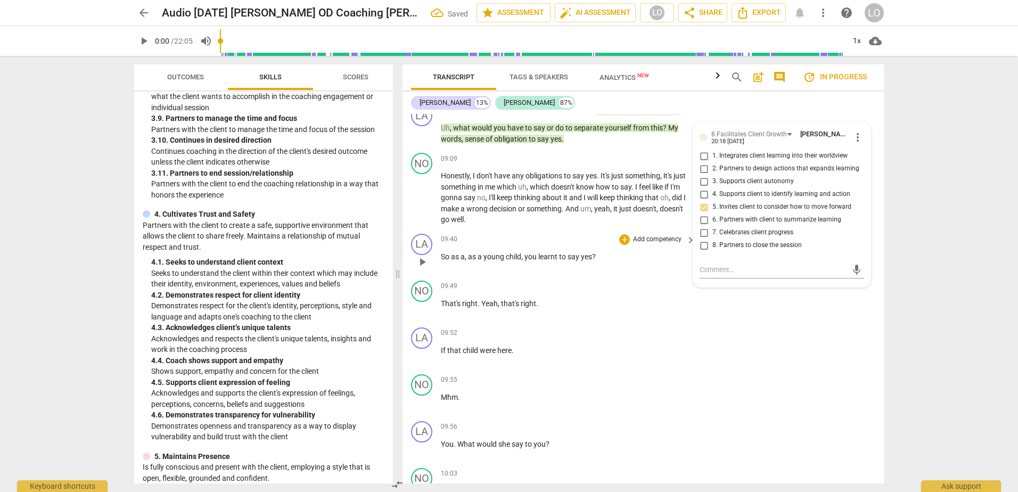
click at [639, 238] on p "Add competency" at bounding box center [657, 240] width 51 height 10
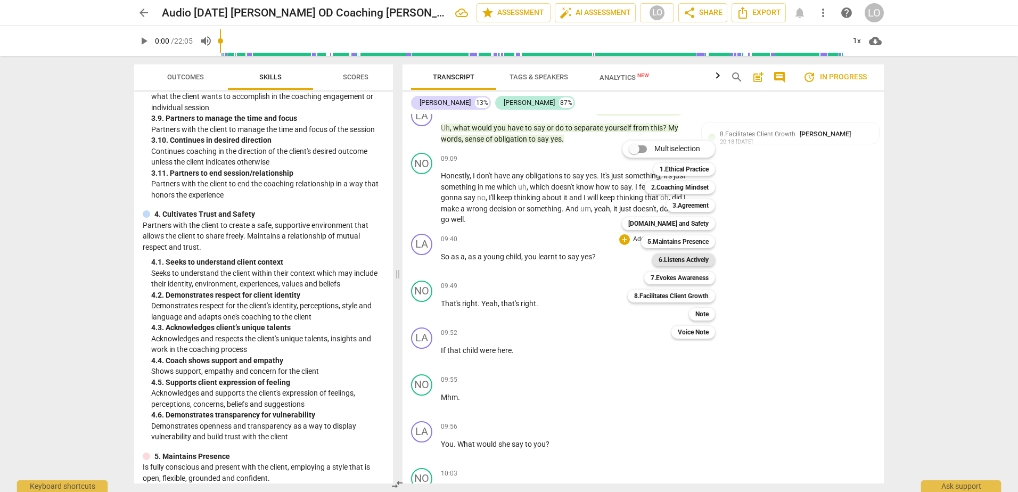
click at [674, 259] on b "6.Listens Actively" at bounding box center [683, 259] width 50 height 13
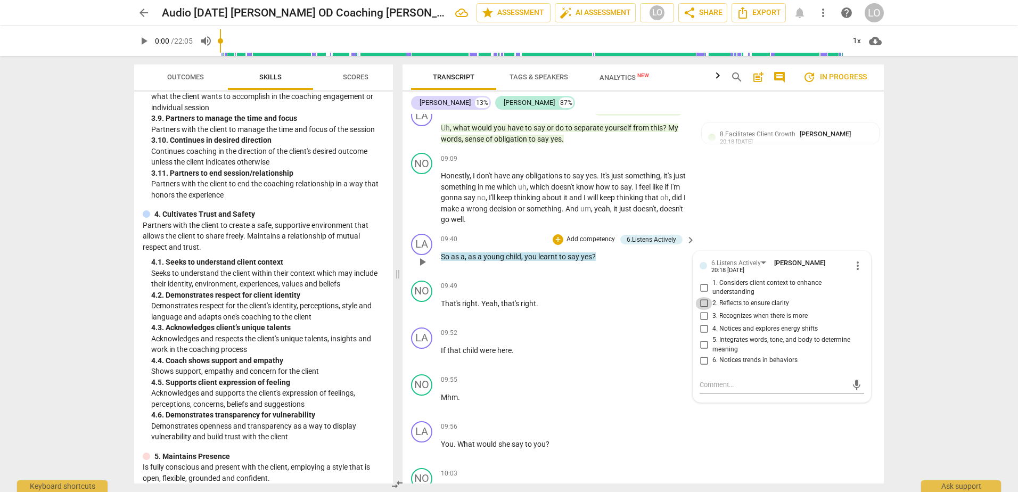
click at [703, 301] on input "2. Reflects to ensure clarity" at bounding box center [703, 303] width 17 height 13
checkbox input "true"
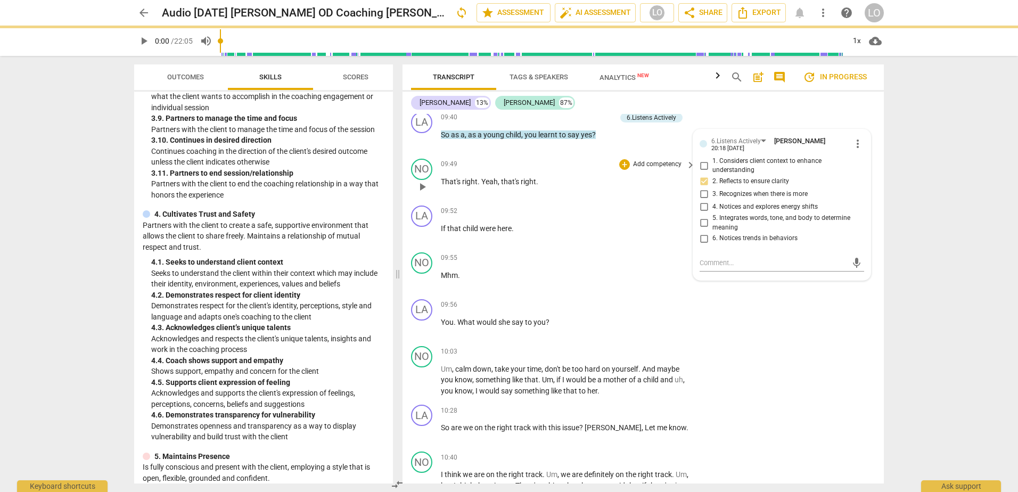
scroll to position [1723, 0]
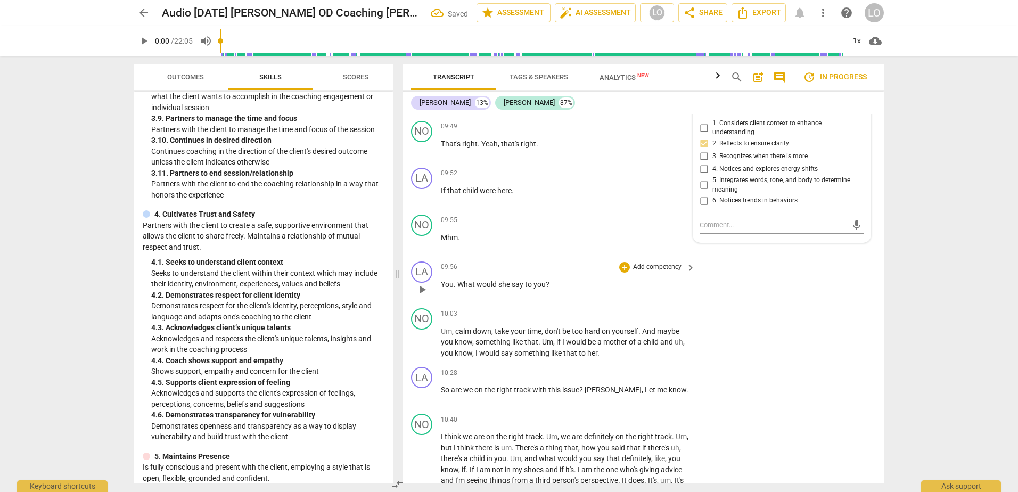
click at [658, 265] on p "Add competency" at bounding box center [657, 267] width 51 height 10
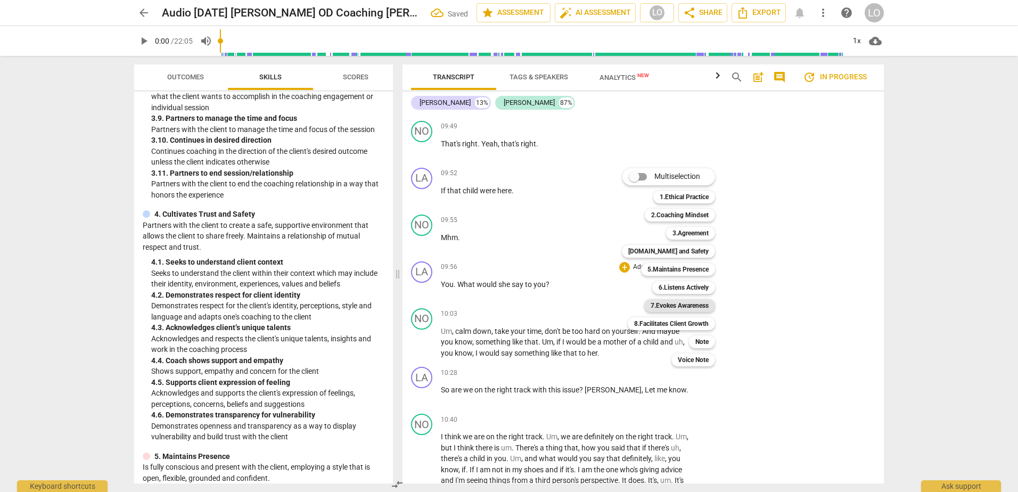
click at [674, 304] on b "7.Evokes Awareness" at bounding box center [679, 305] width 58 height 13
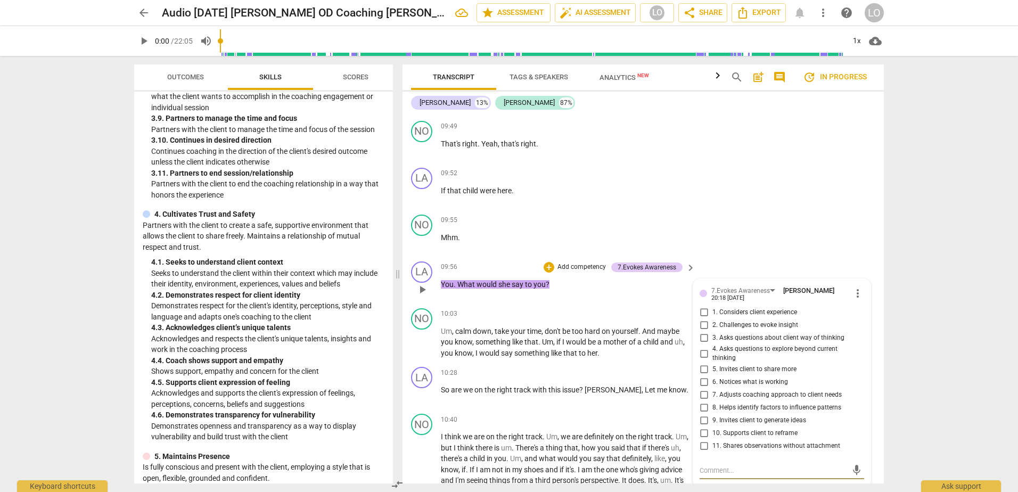
click at [703, 351] on input "4. Asks questions to explore beyond current thinking" at bounding box center [703, 353] width 17 height 13
checkbox input "true"
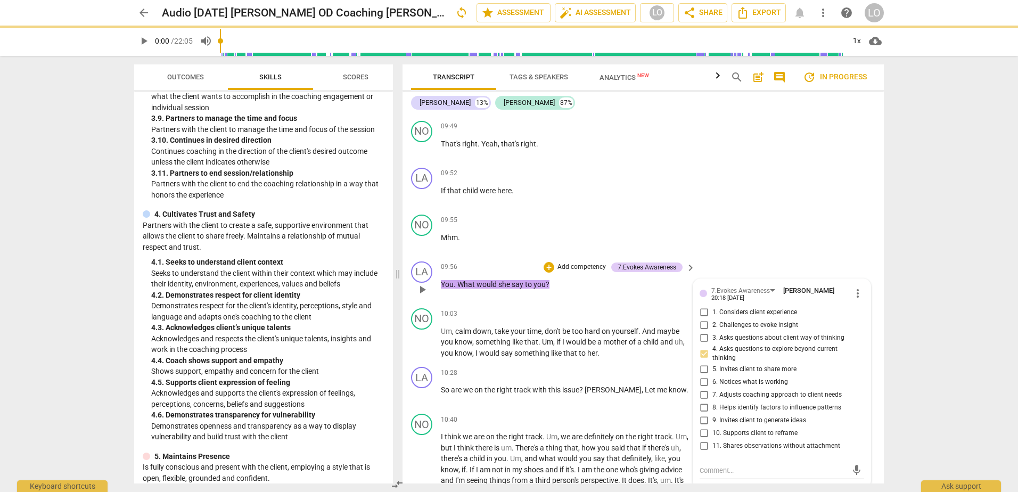
click at [744, 258] on div "LA play_arrow pause 09:56 + Add competency 7.Evokes Awareness keyboard_arrow_ri…" at bounding box center [642, 280] width 481 height 47
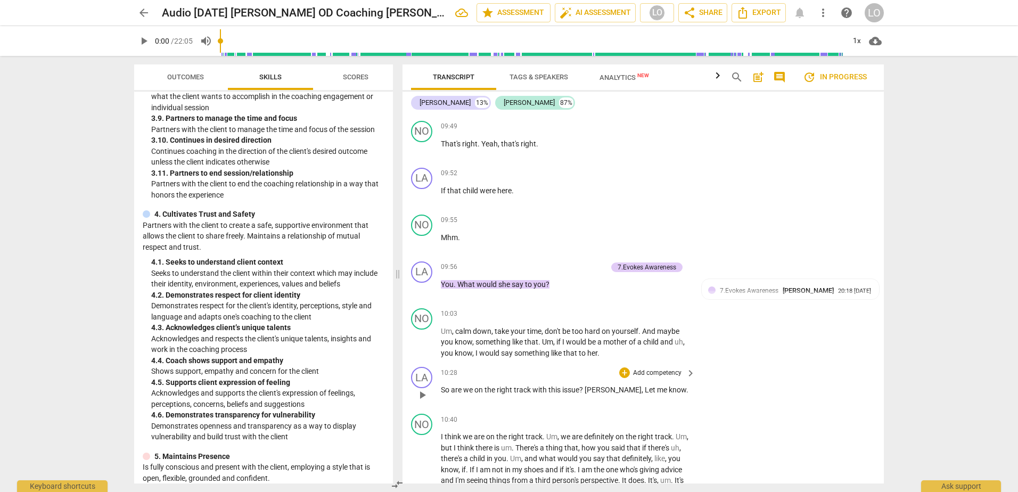
click at [666, 370] on p "Add competency" at bounding box center [657, 373] width 51 height 10
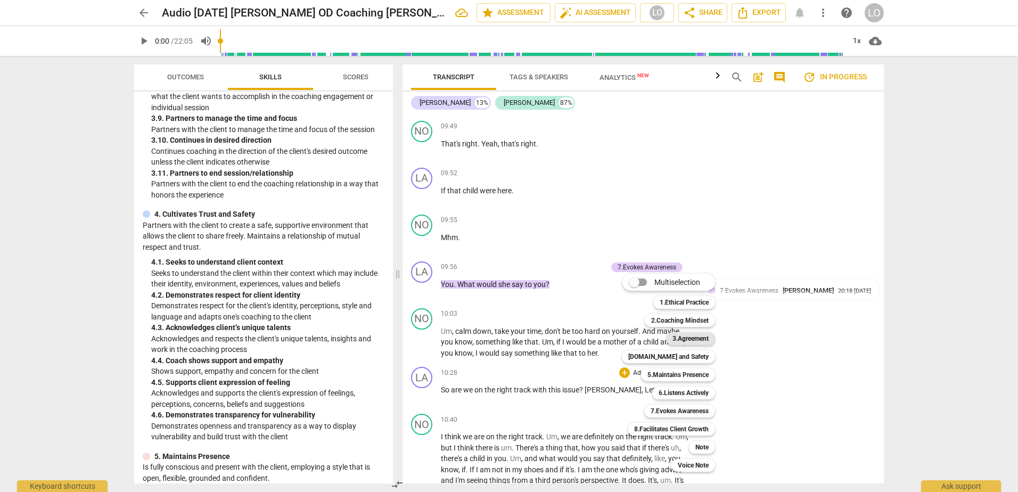
click at [689, 337] on b "3.Agreement" at bounding box center [690, 338] width 36 height 13
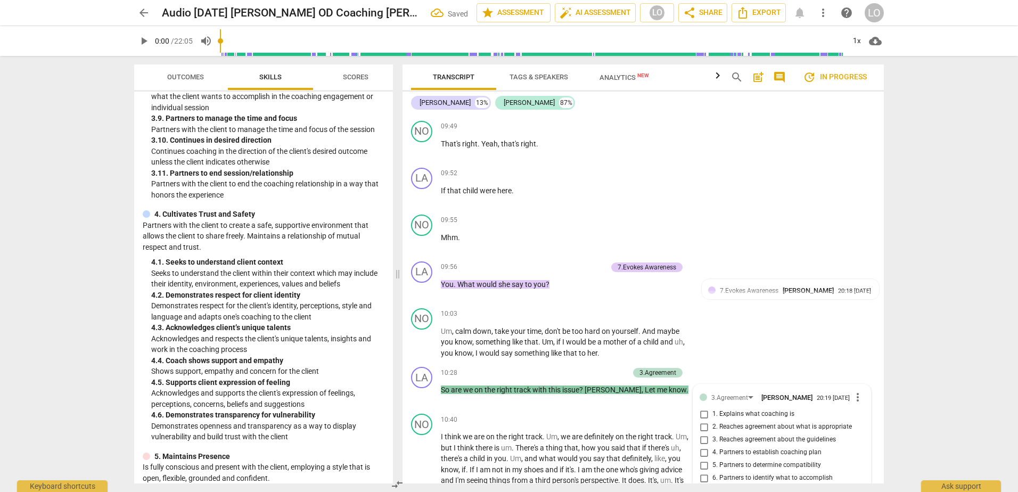
scroll to position [1994, 0]
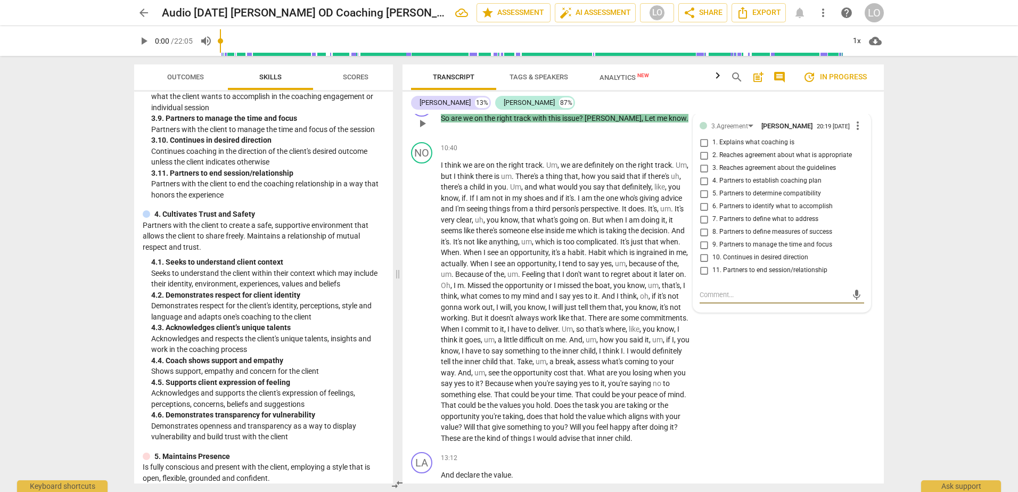
click at [701, 181] on input "4. Partners to establish coaching plan" at bounding box center [703, 181] width 17 height 13
checkbox input "true"
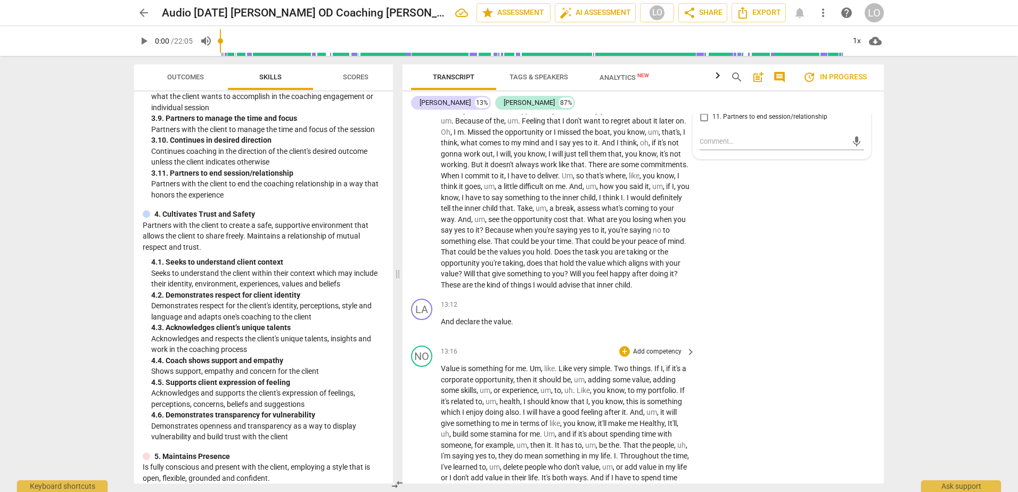
scroll to position [2154, 0]
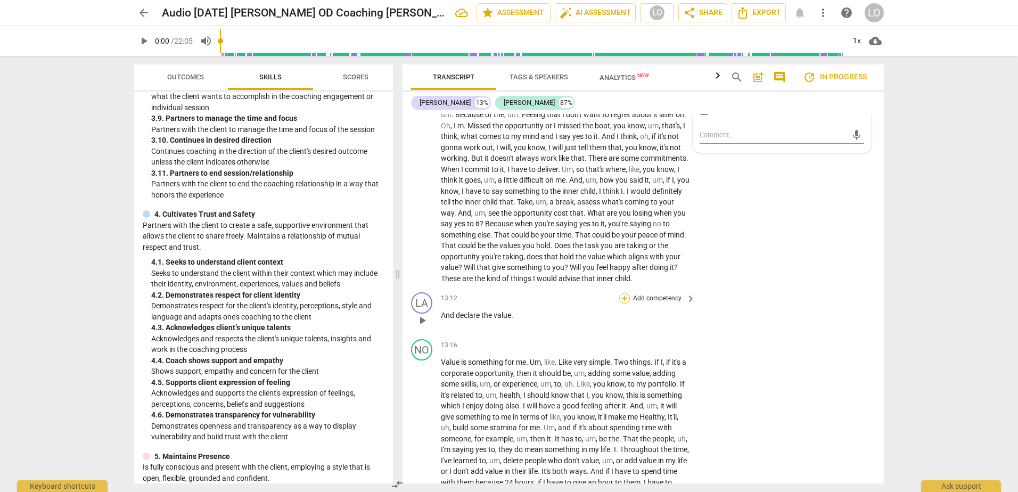
click at [623, 303] on div "+" at bounding box center [624, 298] width 11 height 11
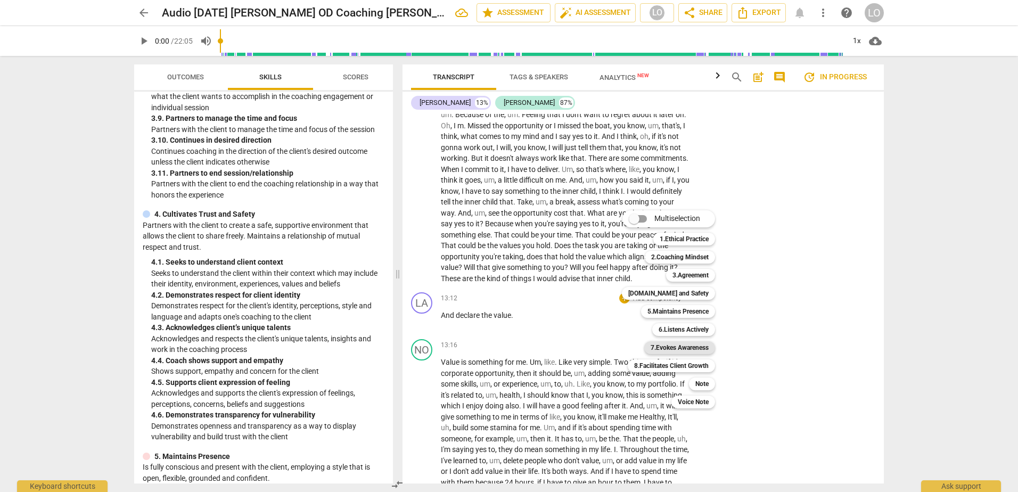
click at [699, 345] on b "7.Evokes Awareness" at bounding box center [679, 347] width 58 height 13
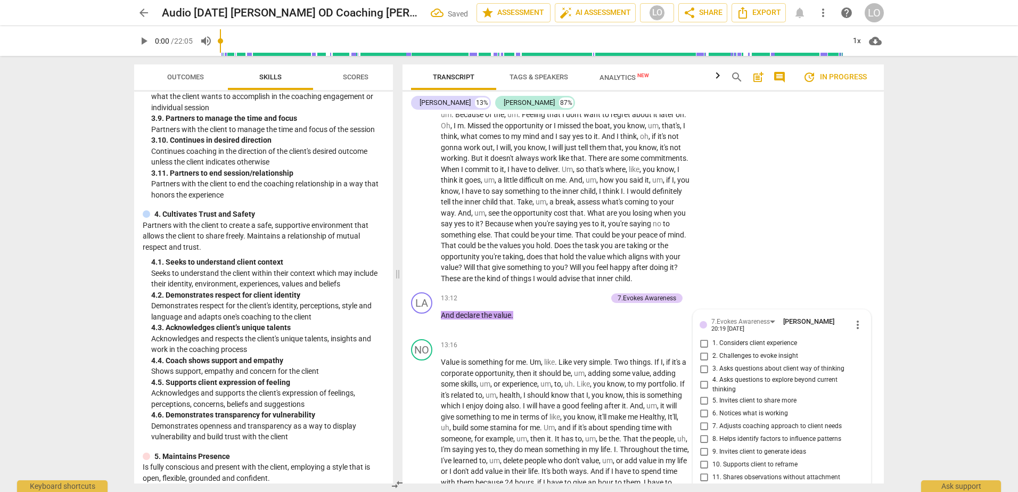
scroll to position [2368, 0]
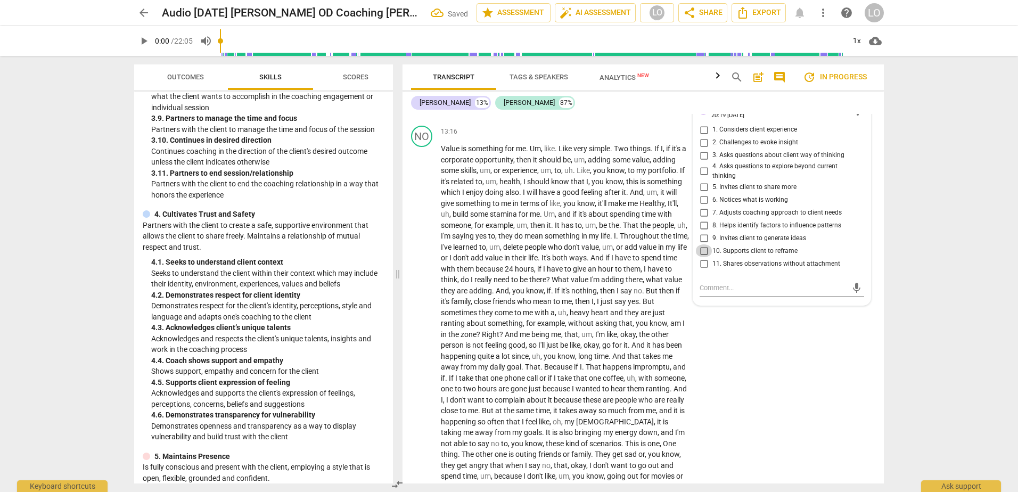
click at [700, 257] on input "10. Supports client to reframe" at bounding box center [703, 250] width 17 height 13
checkbox input "true"
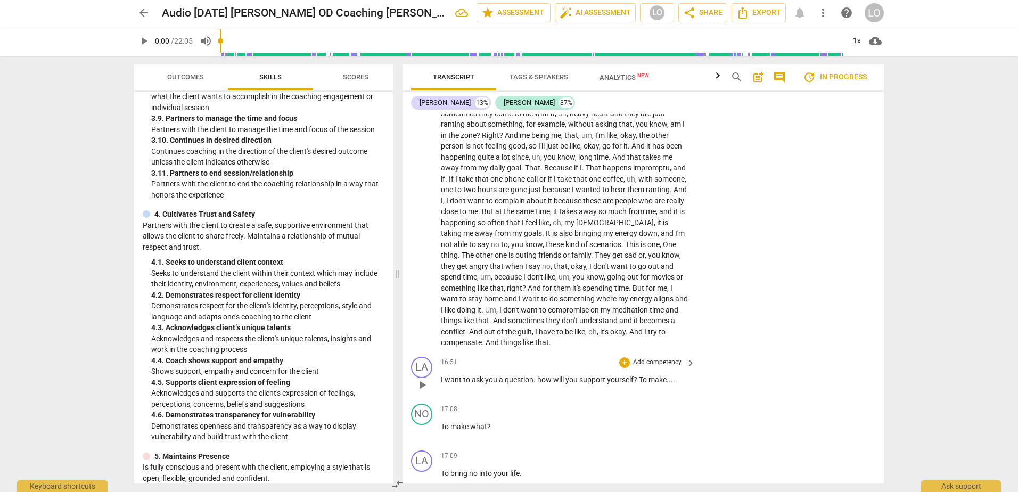
scroll to position [2580, 0]
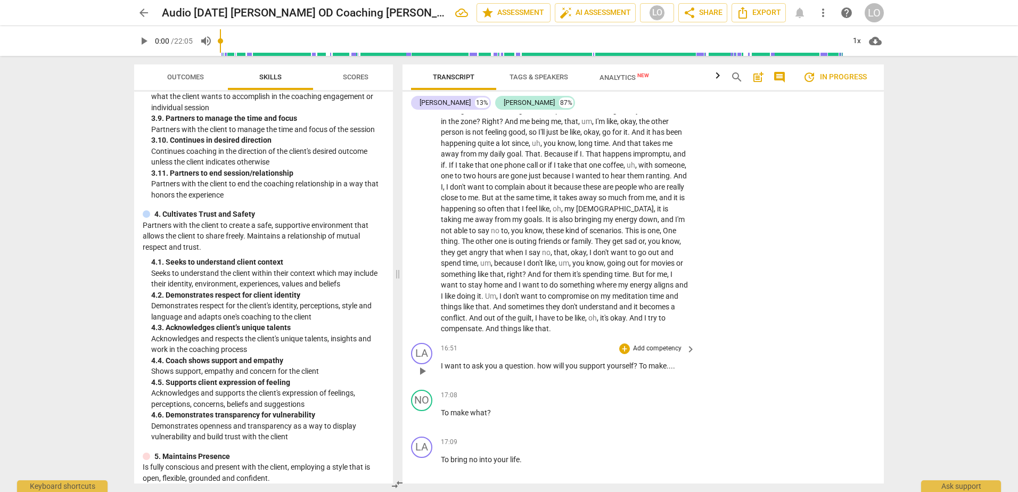
click at [655, 353] on p "Add competency" at bounding box center [657, 349] width 51 height 10
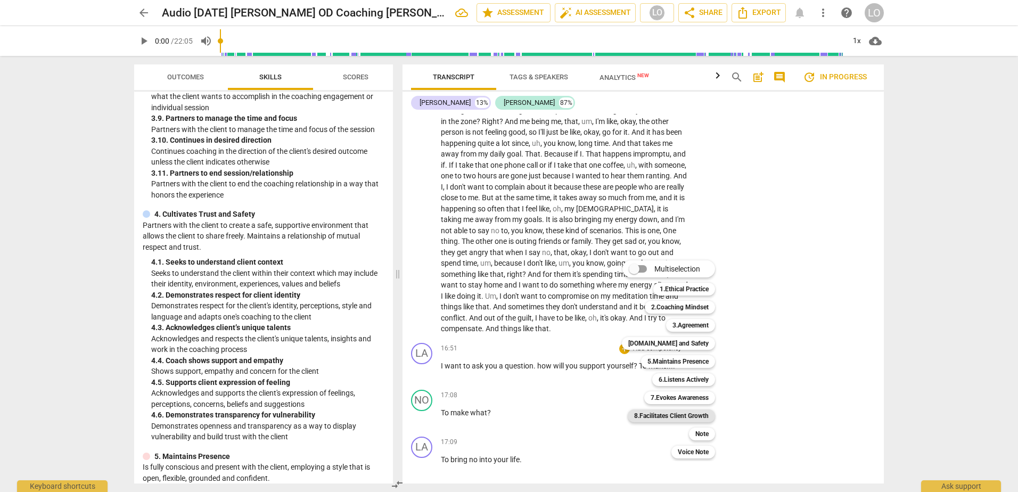
click at [670, 416] on b "8.Facilitates Client Growth" at bounding box center [671, 415] width 75 height 13
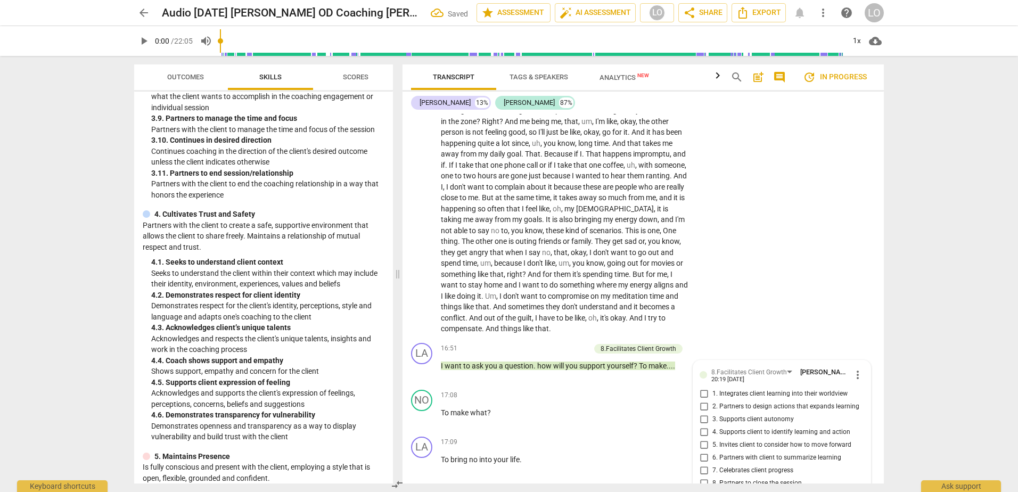
scroll to position [2800, 0]
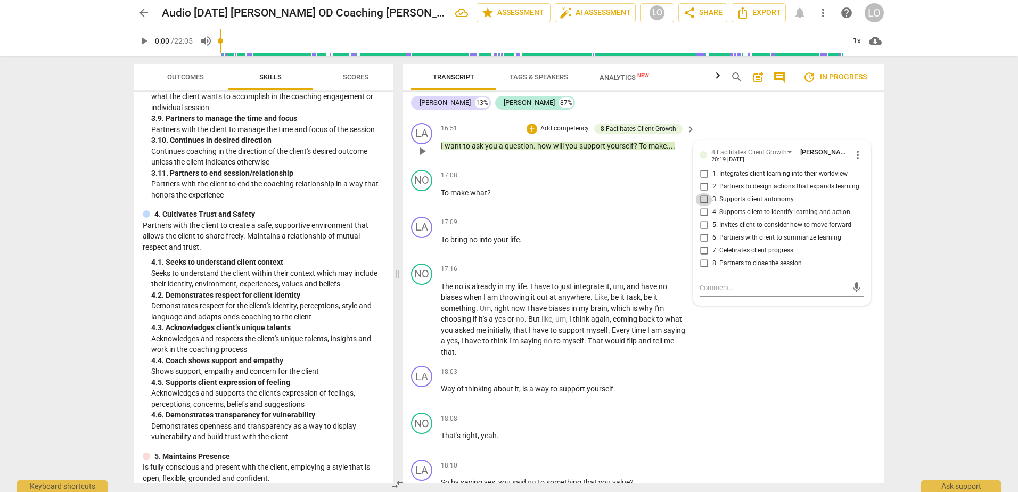
click at [699, 206] on input "3. Supports client autonomy" at bounding box center [703, 199] width 17 height 13
checkbox input "true"
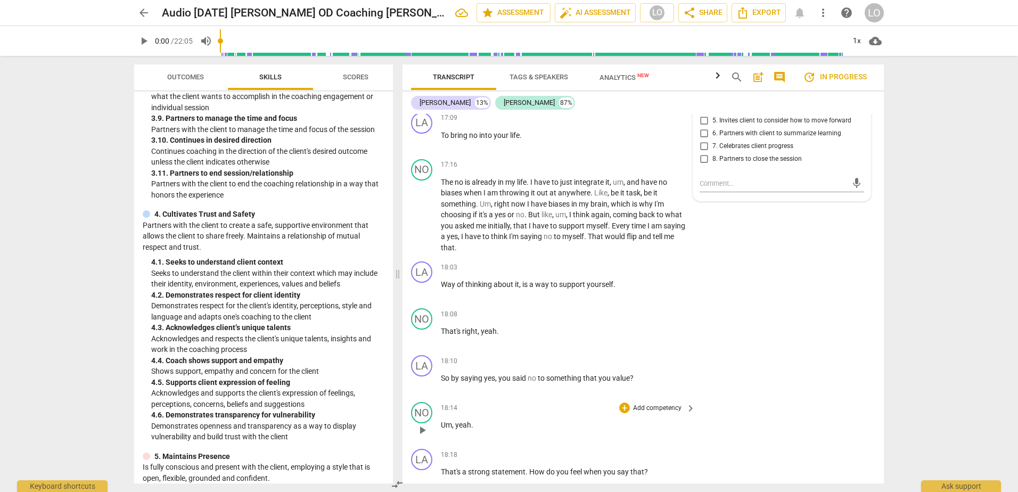
scroll to position [2960, 0]
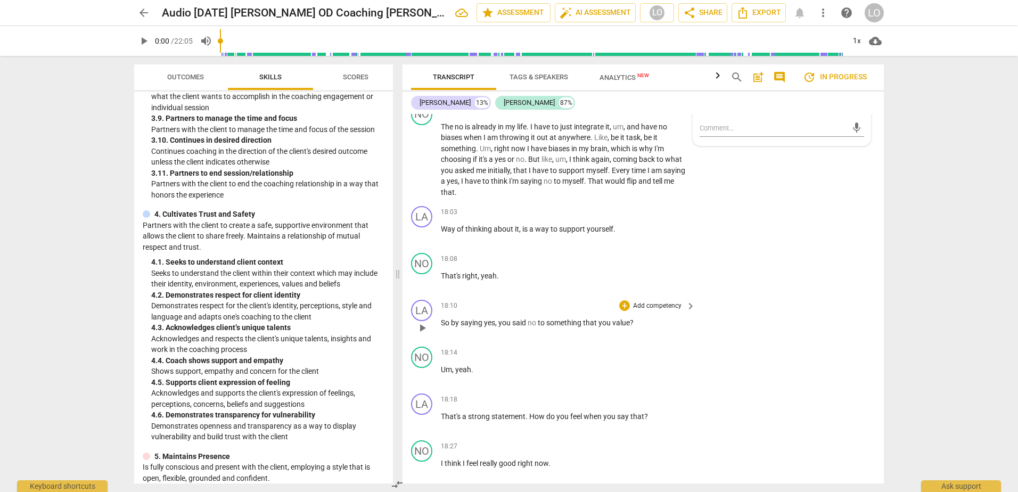
click at [652, 311] on div "+ Add competency" at bounding box center [650, 305] width 63 height 11
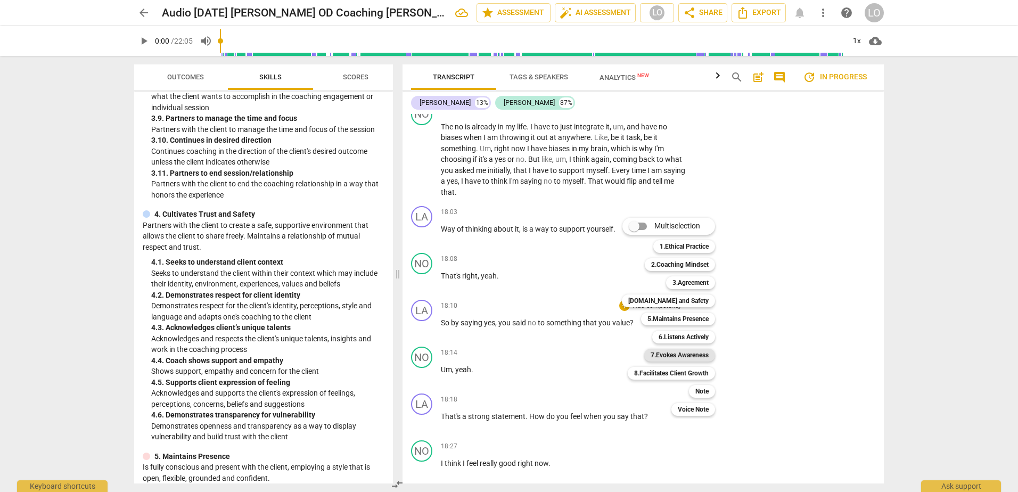
click at [678, 353] on b "7.Evokes Awareness" at bounding box center [679, 355] width 58 height 13
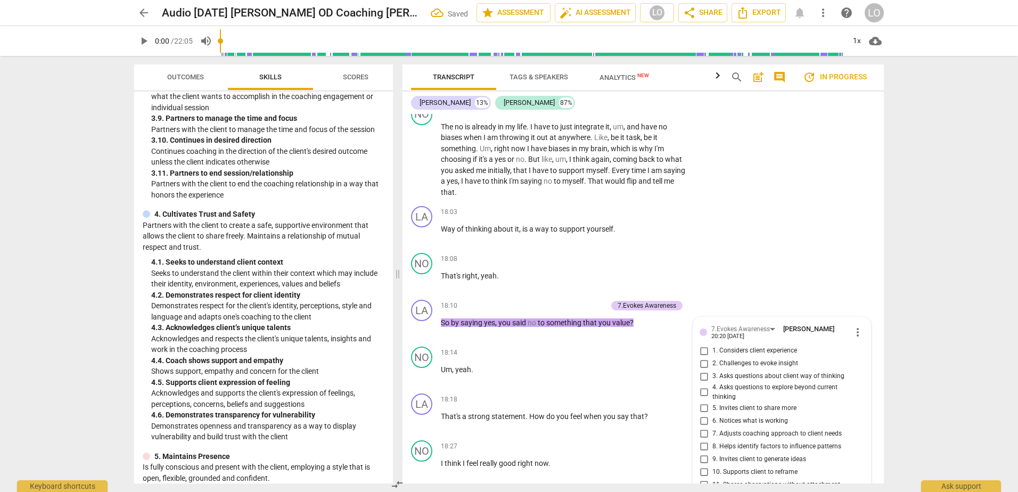
scroll to position [3181, 0]
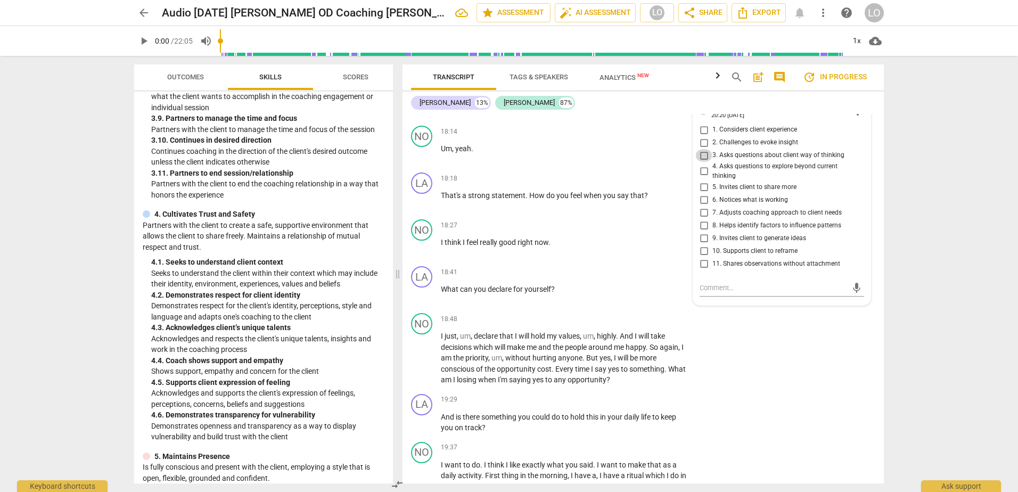
click at [699, 162] on input "3. Asks questions about client way of thinking" at bounding box center [703, 155] width 17 height 13
checkbox input "true"
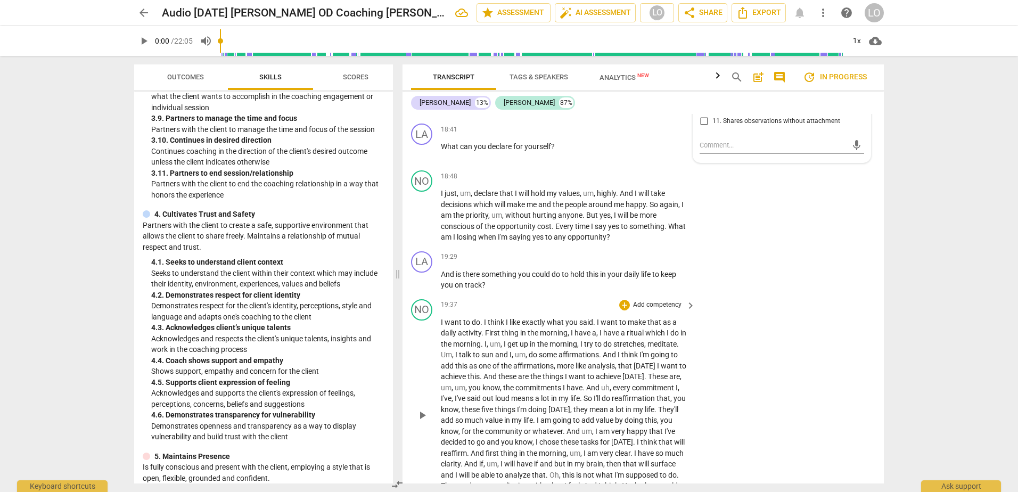
scroll to position [3341, 0]
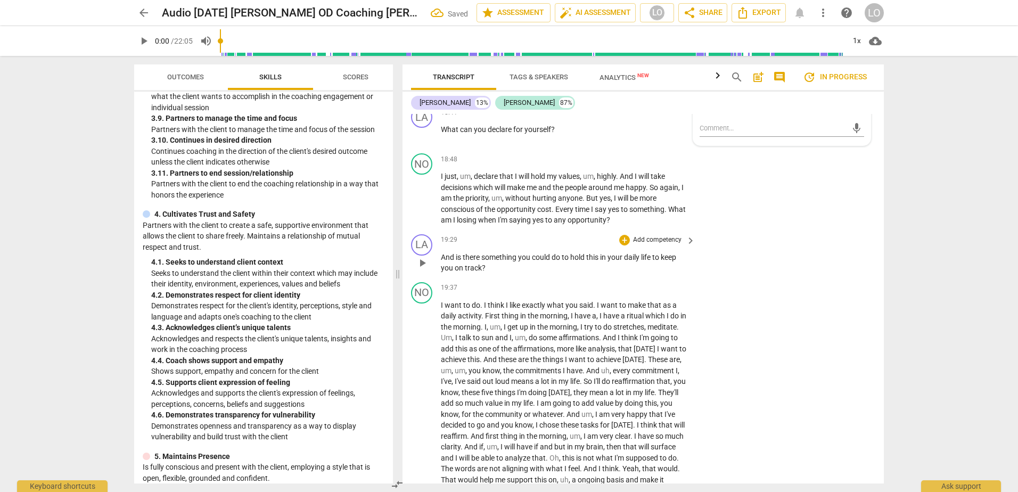
click at [666, 245] on p "Add competency" at bounding box center [657, 240] width 51 height 10
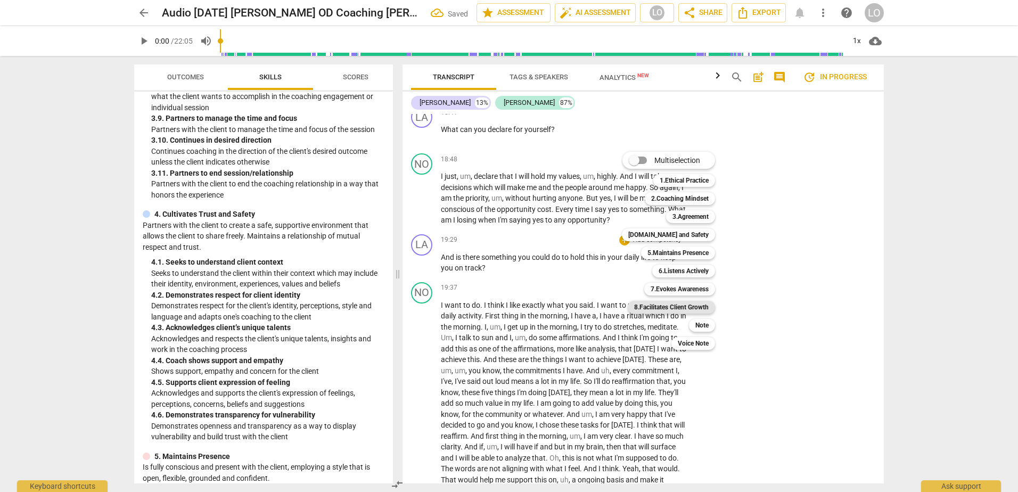
click at [676, 303] on b "8.Facilitates Client Growth" at bounding box center [671, 307] width 75 height 13
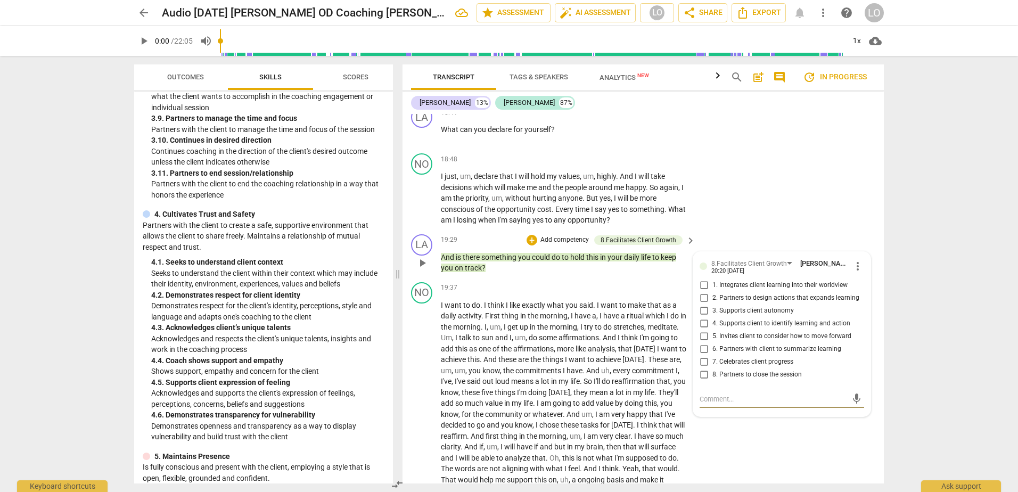
click at [700, 343] on input "5. Invites client to consider how to move forward" at bounding box center [703, 336] width 17 height 13
checkbox input "true"
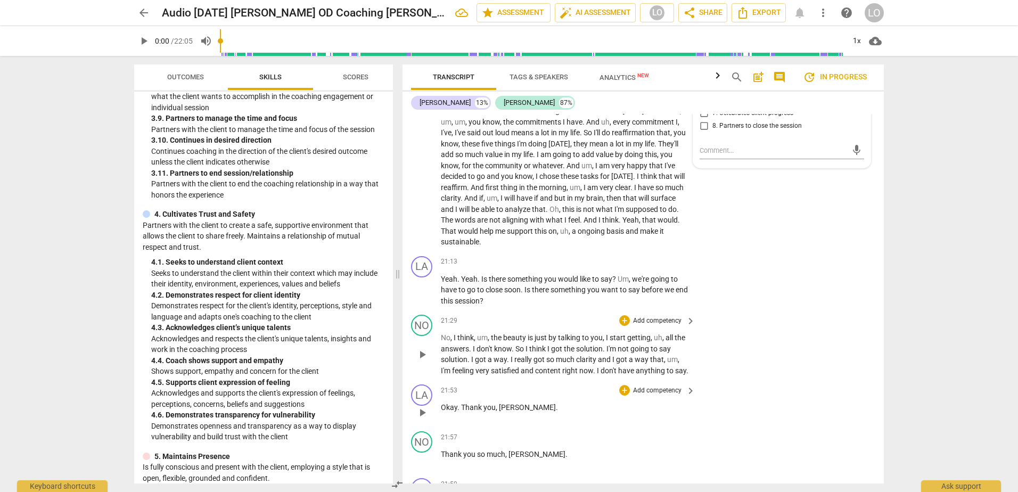
scroll to position [3607, 0]
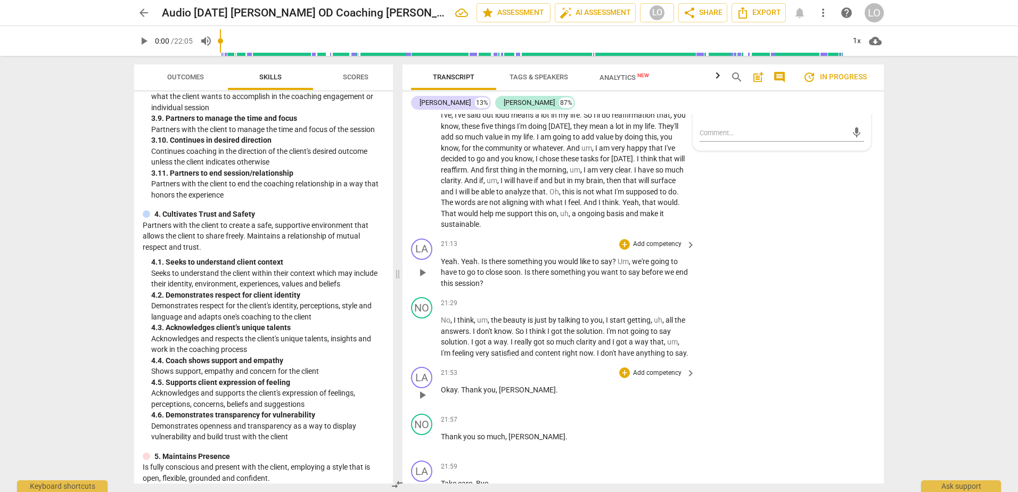
click at [658, 249] on p "Add competency" at bounding box center [657, 245] width 51 height 10
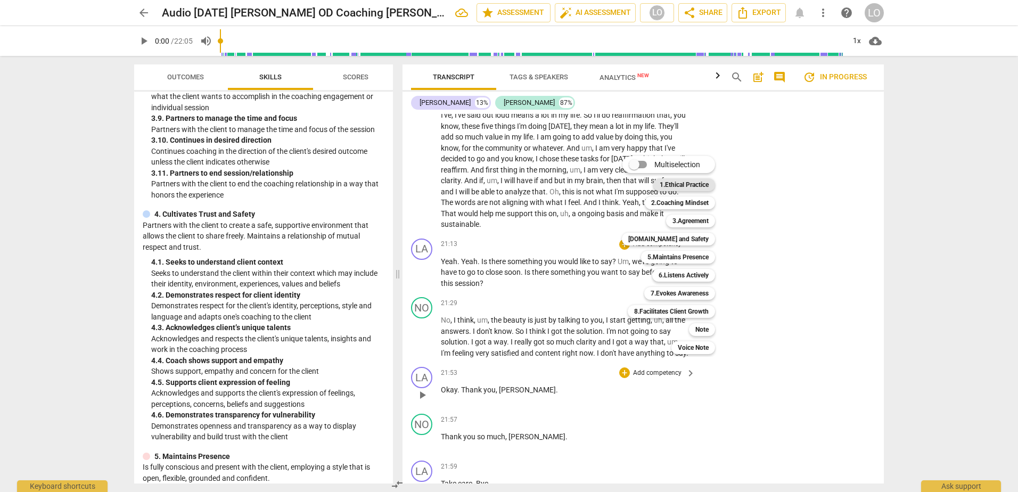
click at [694, 181] on b "1.Ethical Practice" at bounding box center [683, 184] width 49 height 13
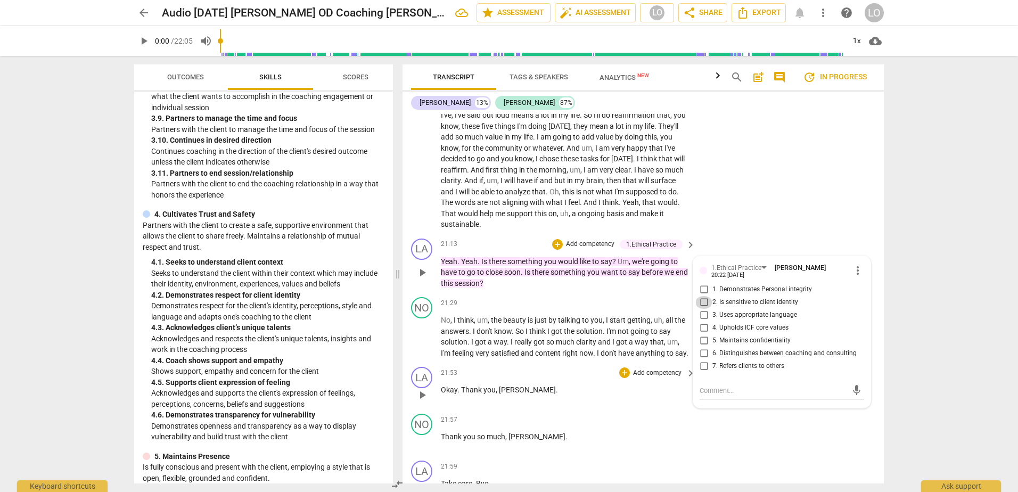
click at [701, 309] on input "2. Is sensitive to client identity" at bounding box center [703, 302] width 17 height 13
checkbox input "true"
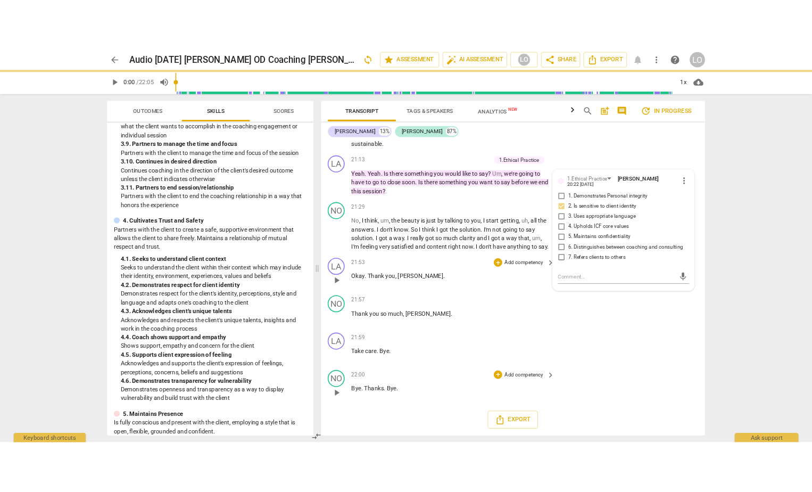
scroll to position [3734, 0]
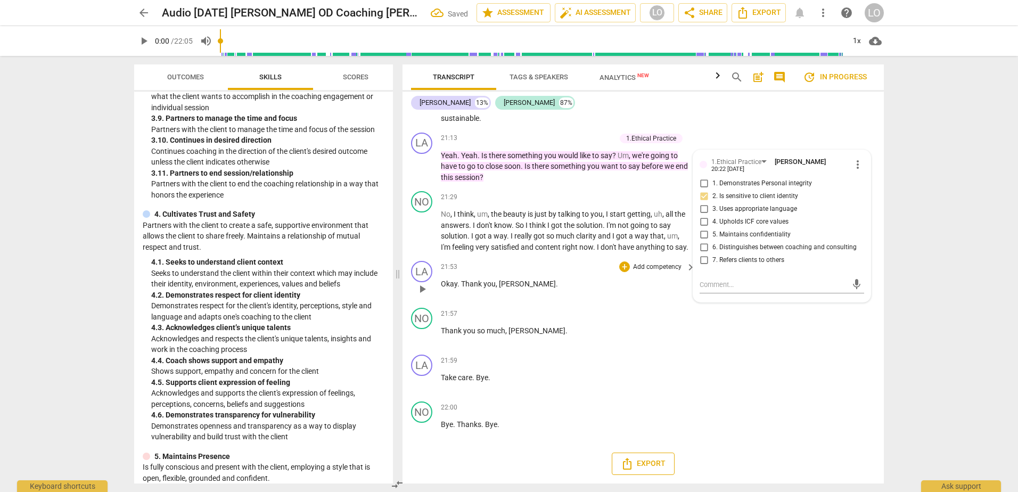
click at [644, 461] on span "Export" at bounding box center [643, 463] width 45 height 13
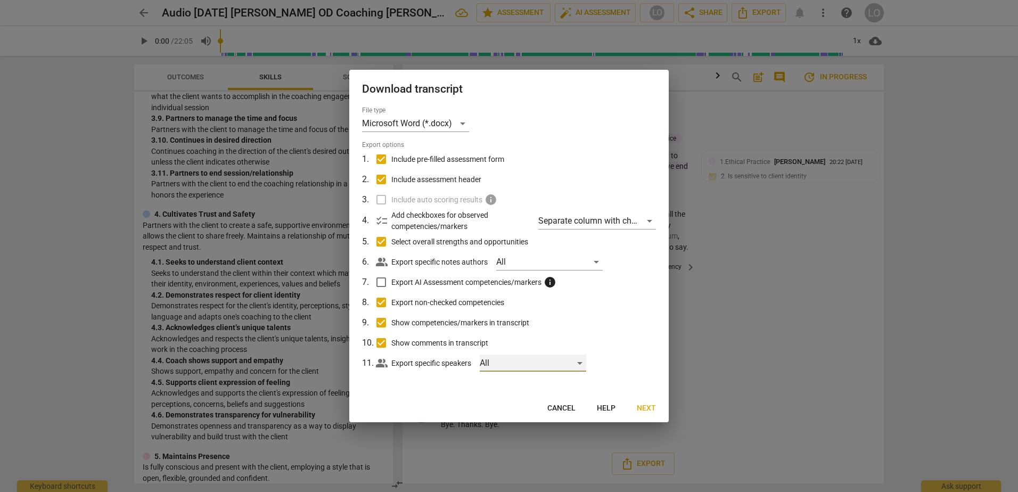
click at [581, 361] on div "All" at bounding box center [533, 362] width 106 height 17
drag, startPoint x: 497, startPoint y: 359, endPoint x: 504, endPoint y: 361, distance: 7.7
click at [500, 360] on input "checkbox" at bounding box center [498, 363] width 26 height 26
checkbox input "true"
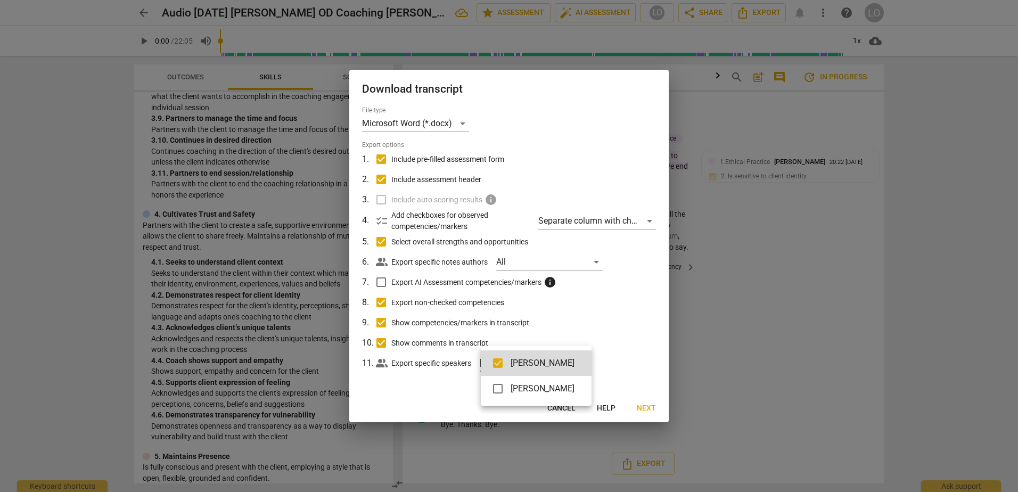
drag, startPoint x: 497, startPoint y: 387, endPoint x: 509, endPoint y: 385, distance: 12.4
click at [498, 387] on input "checkbox" at bounding box center [498, 389] width 26 height 26
checkbox input "true"
click at [645, 405] on div at bounding box center [509, 246] width 1018 height 492
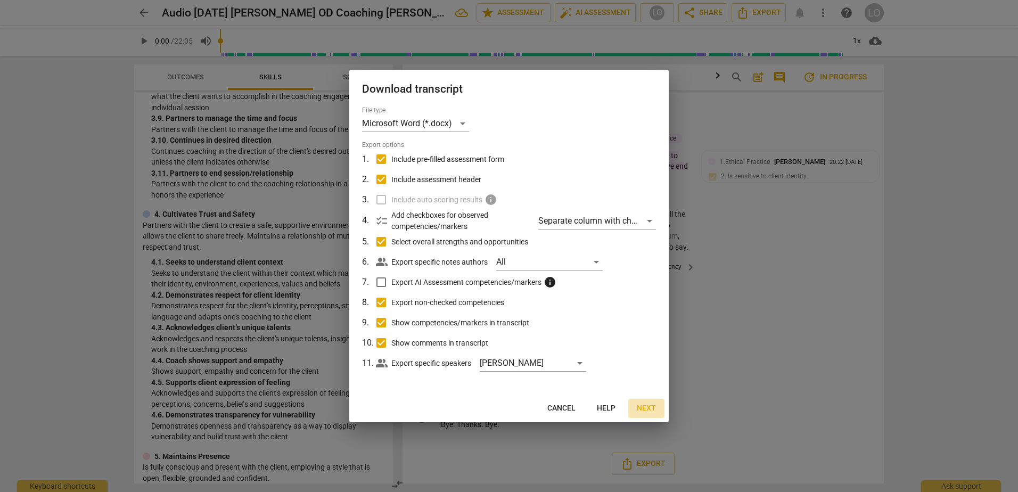
click at [647, 406] on span "Next" at bounding box center [646, 408] width 19 height 11
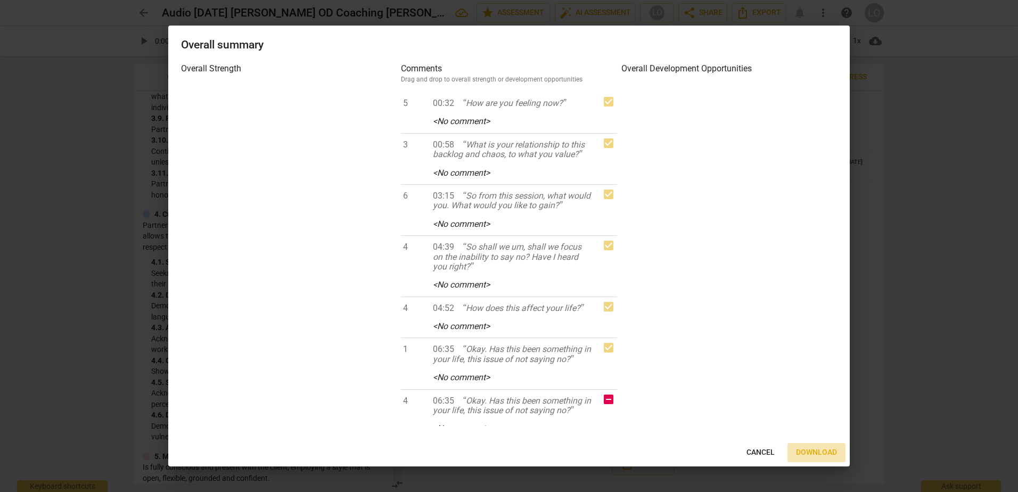
click at [814, 447] on button "Download" at bounding box center [816, 452] width 58 height 19
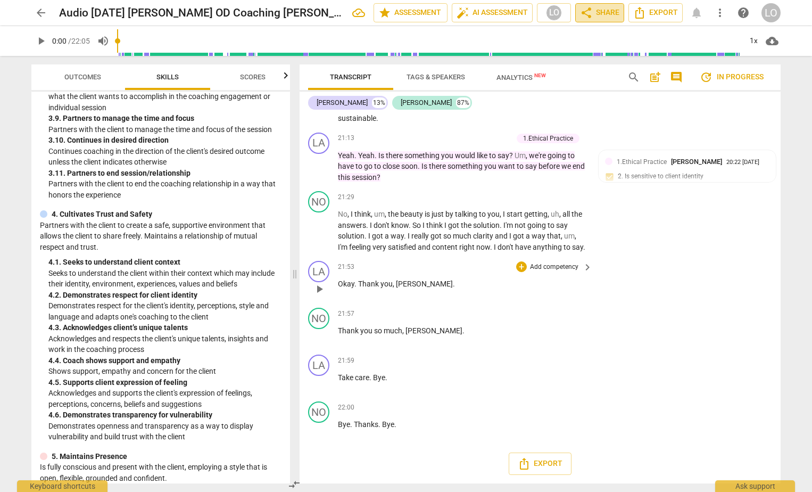
click at [603, 10] on span "share Share" at bounding box center [599, 12] width 39 height 13
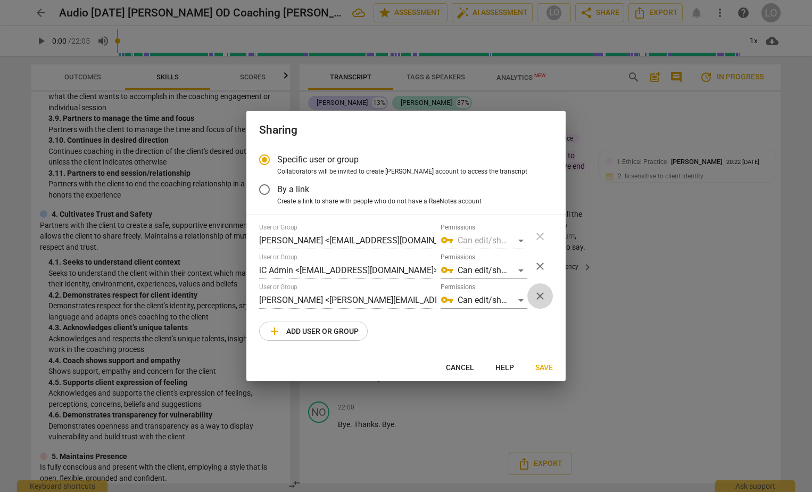
click at [539, 293] on span "close" at bounding box center [540, 296] width 13 height 13
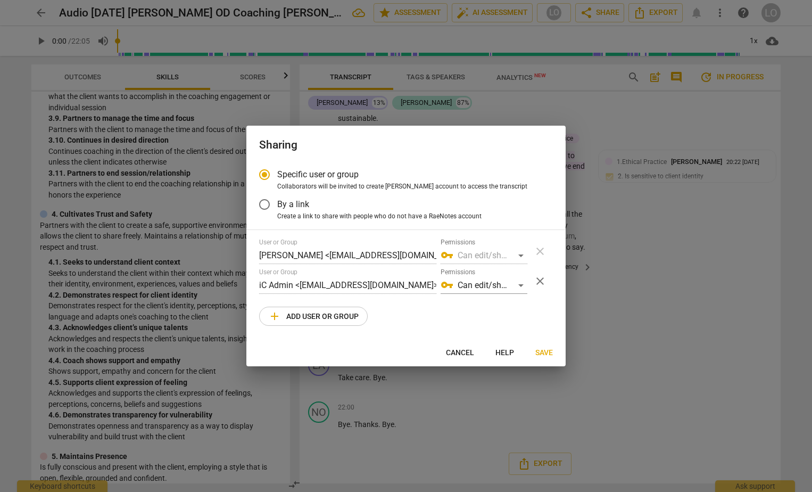
click at [454, 352] on span "Cancel" at bounding box center [460, 353] width 28 height 11
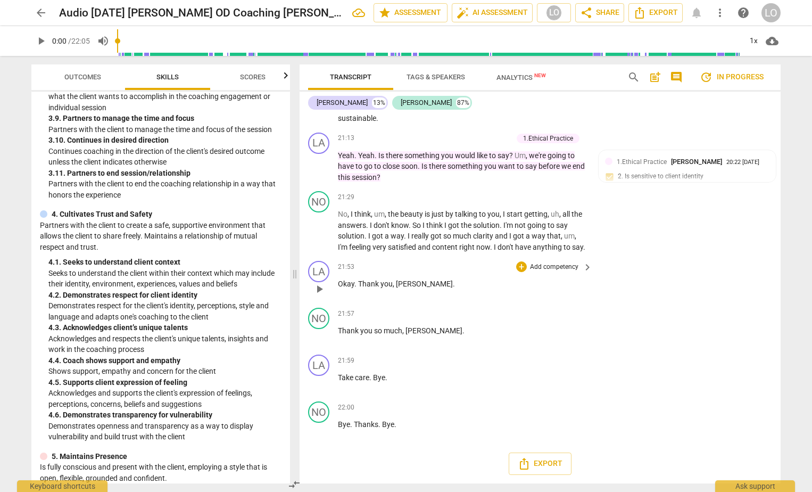
radio input "false"
click at [610, 12] on span "share Share" at bounding box center [599, 12] width 39 height 13
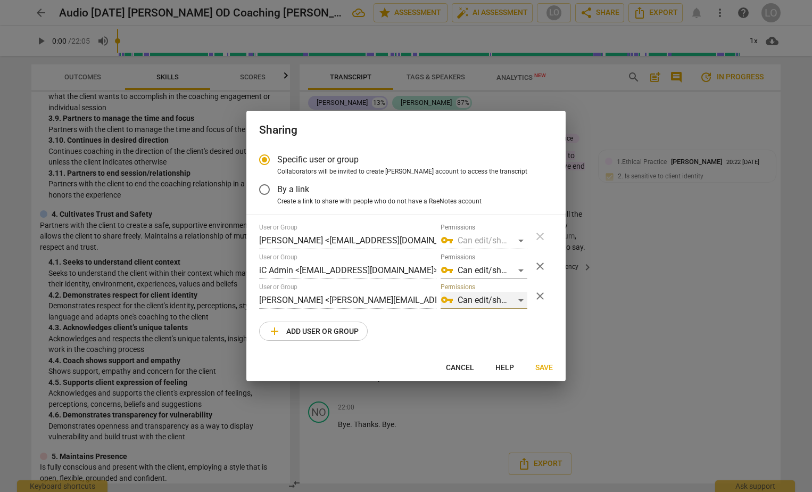
click at [522, 299] on div "vpn_key Can edit/share" at bounding box center [484, 300] width 87 height 17
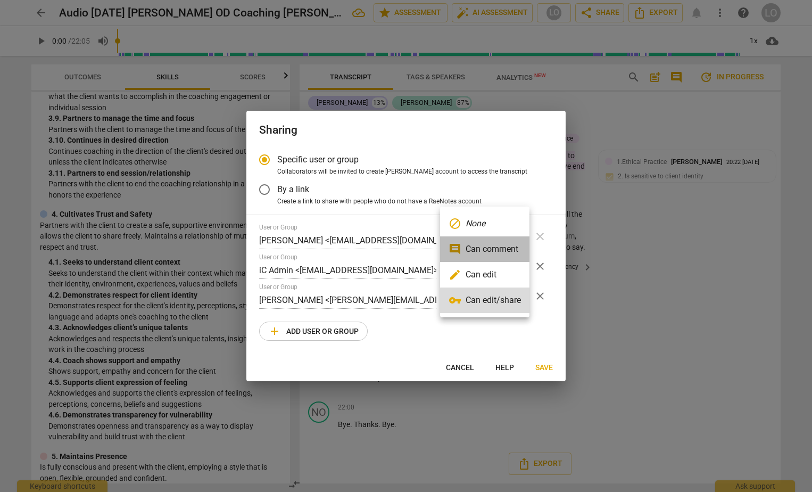
click at [476, 244] on li "comment Can comment" at bounding box center [484, 249] width 89 height 26
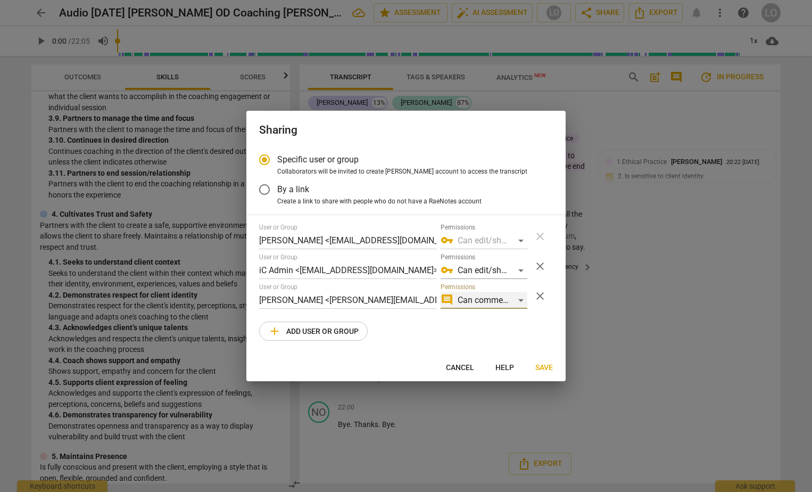
click at [522, 299] on div "comment Can comment" at bounding box center [484, 300] width 87 height 17
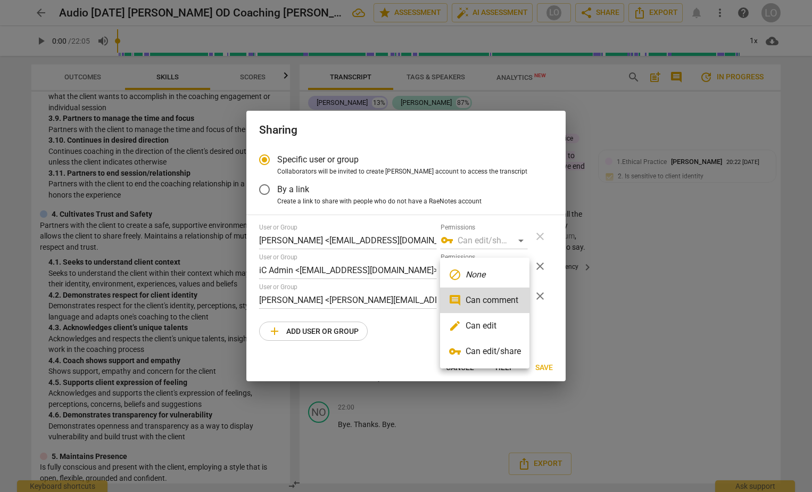
click at [588, 303] on div at bounding box center [406, 246] width 812 height 492
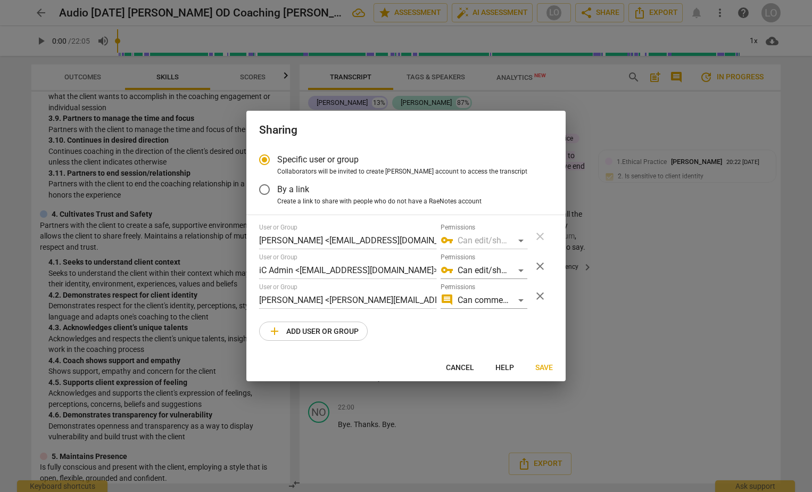
click at [517, 238] on div "vpn_key Can edit/share" at bounding box center [484, 240] width 87 height 17
click at [543, 365] on span "Save" at bounding box center [544, 367] width 18 height 11
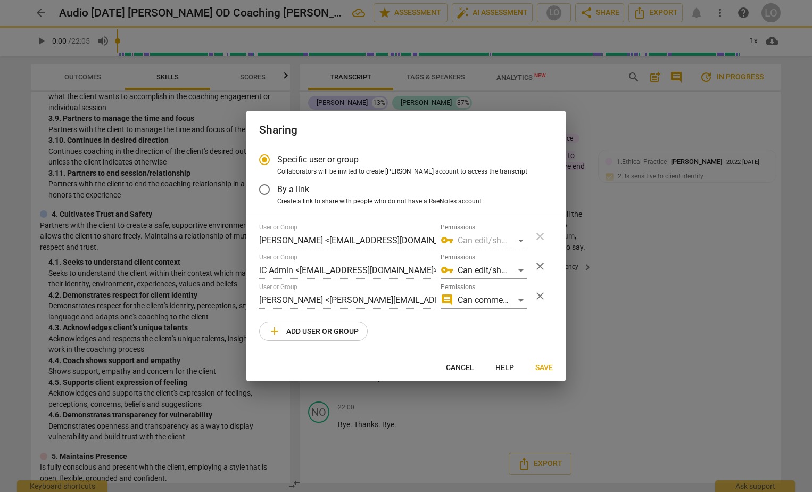
radio input "false"
